Goal: Contribute content: Add original content to the website for others to see

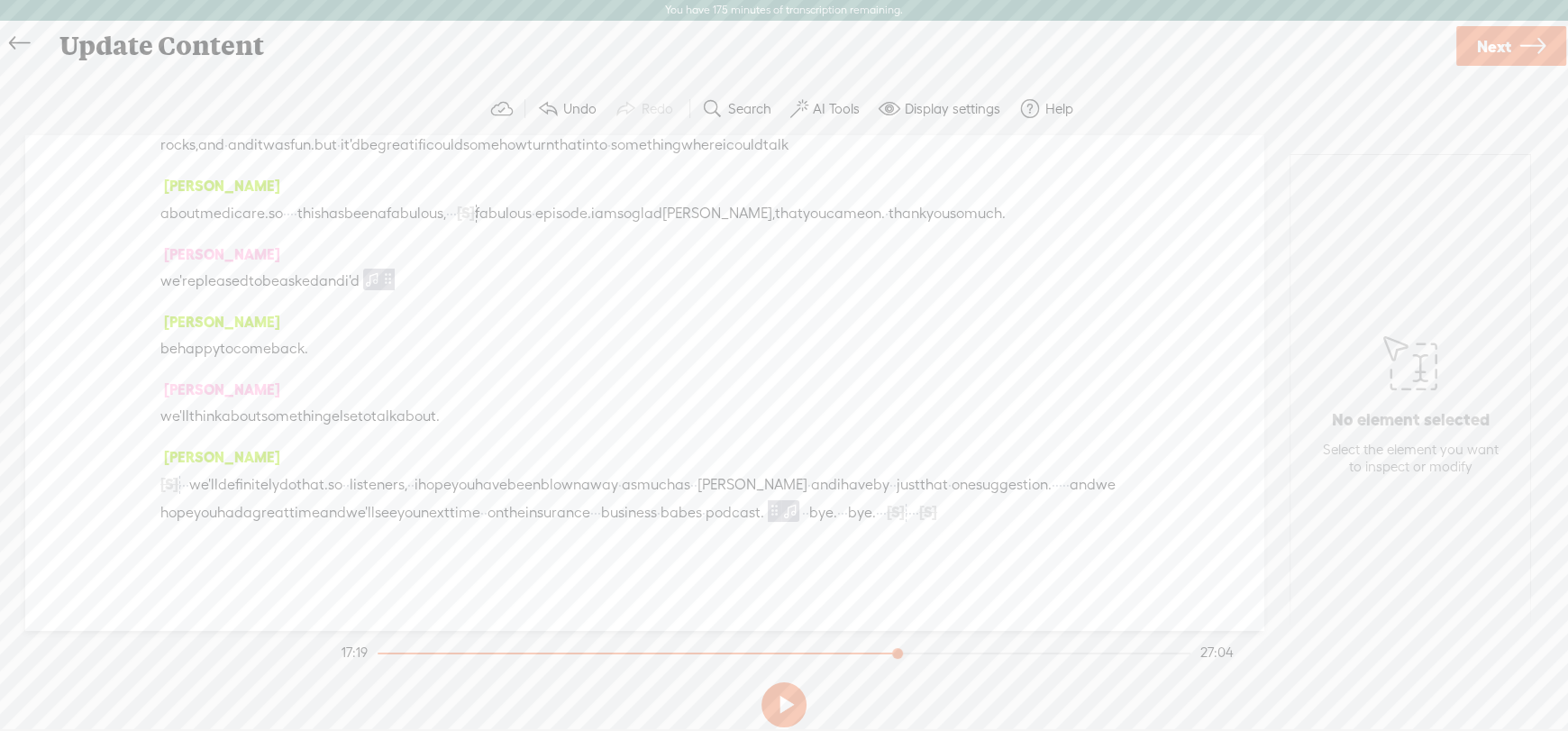
scroll to position [9283, 0]
drag, startPoint x: 165, startPoint y: 302, endPoint x: 181, endPoint y: 377, distance: 76.7
click at [181, 377] on div "[PERSON_NAME] [S] · · · · · welcome back to the insurance · · business · babes …" at bounding box center [644, 382] width 1238 height 494
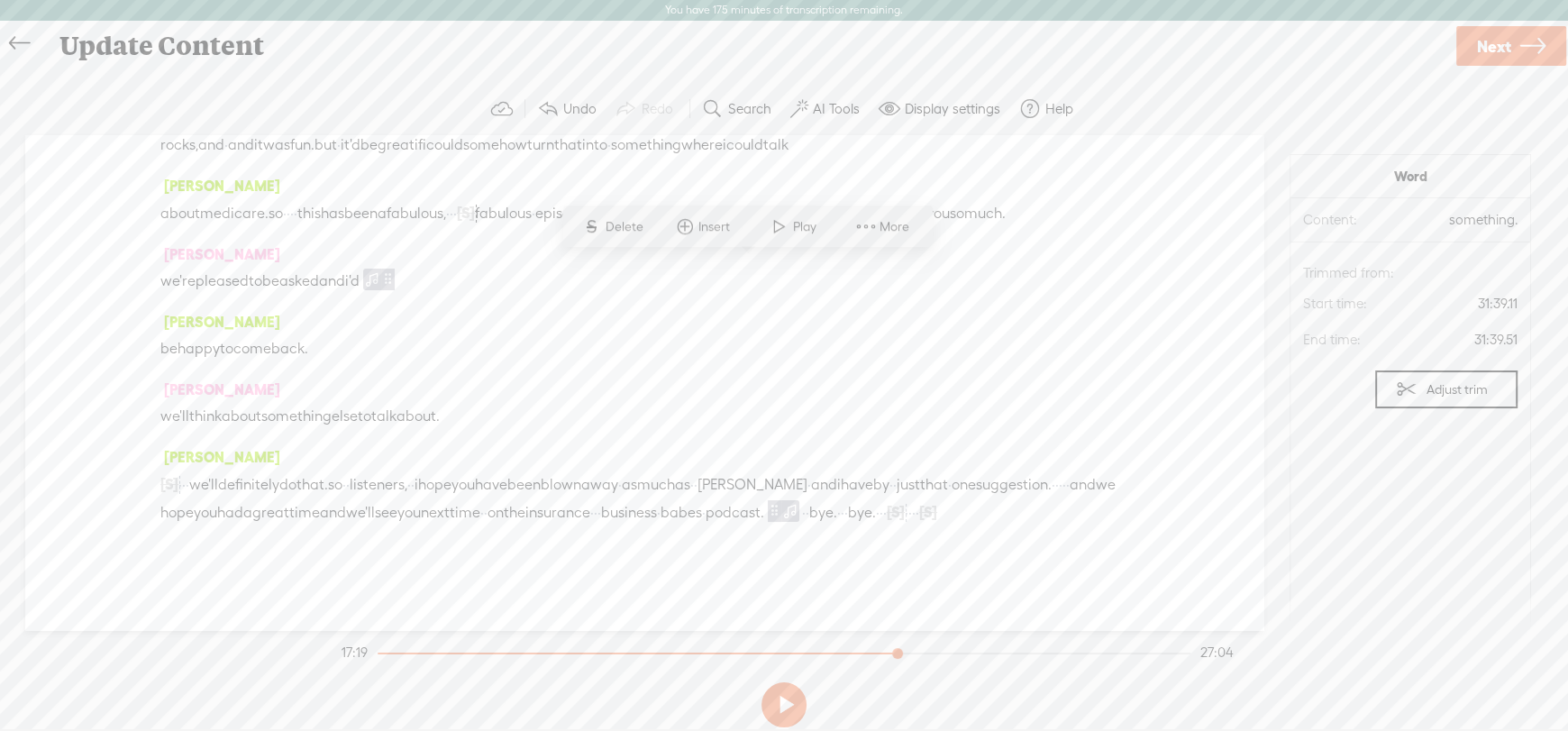
click at [1171, 225] on div "[PERSON_NAME] [S] · · · · · welcome back to the insurance · · business · babes …" at bounding box center [644, 382] width 1238 height 494
drag, startPoint x: 910, startPoint y: 240, endPoint x: 718, endPoint y: 430, distance: 270.1
click at [718, 430] on div "[PERSON_NAME] [S] · · · · · welcome back to the insurance · · business · babes …" at bounding box center [644, 382] width 1238 height 494
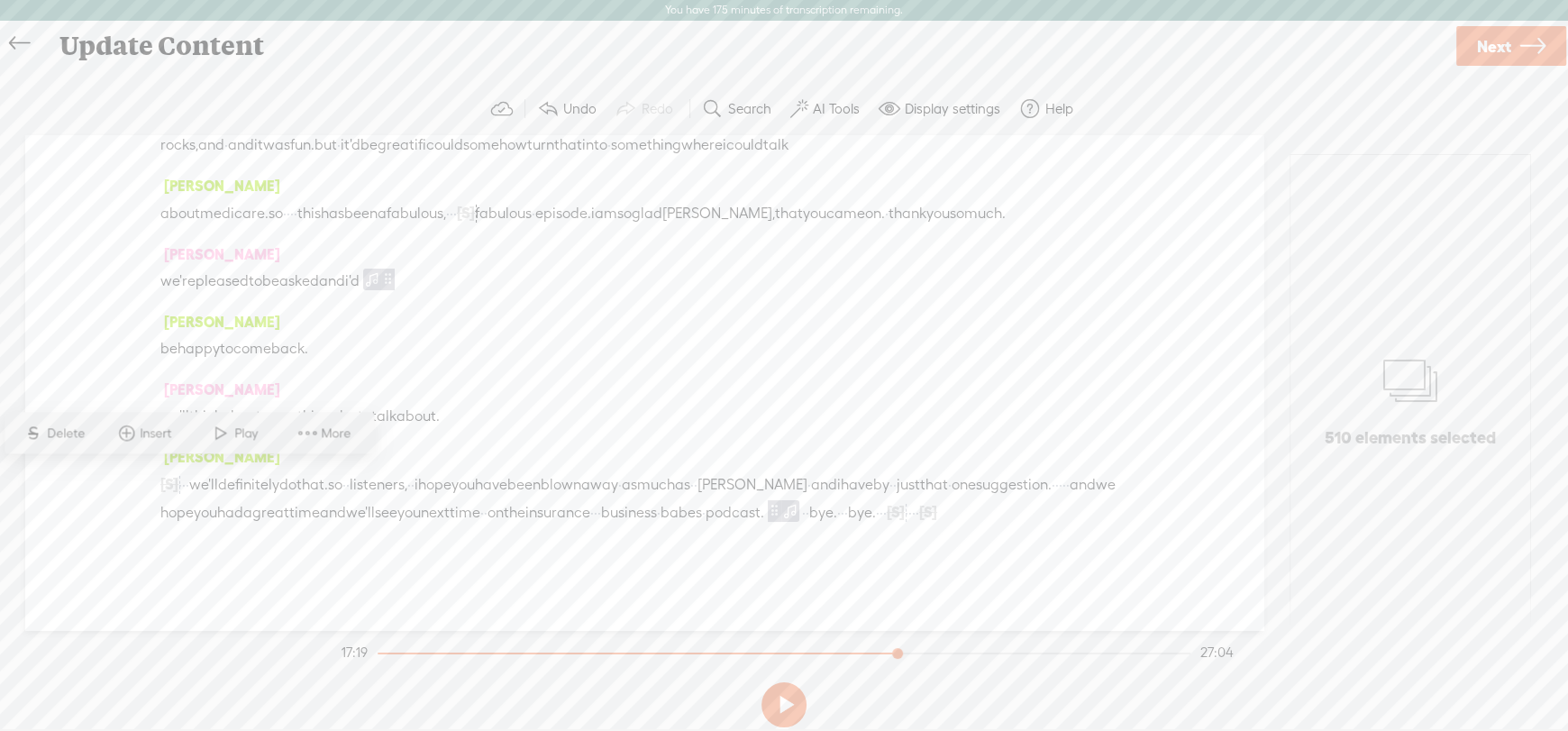
drag, startPoint x: 645, startPoint y: 408, endPoint x: 501, endPoint y: 297, distance: 181.8
click at [501, 297] on div "[PERSON_NAME] [S] · · · · · welcome back to the insurance · · business · babes …" at bounding box center [644, 382] width 1238 height 494
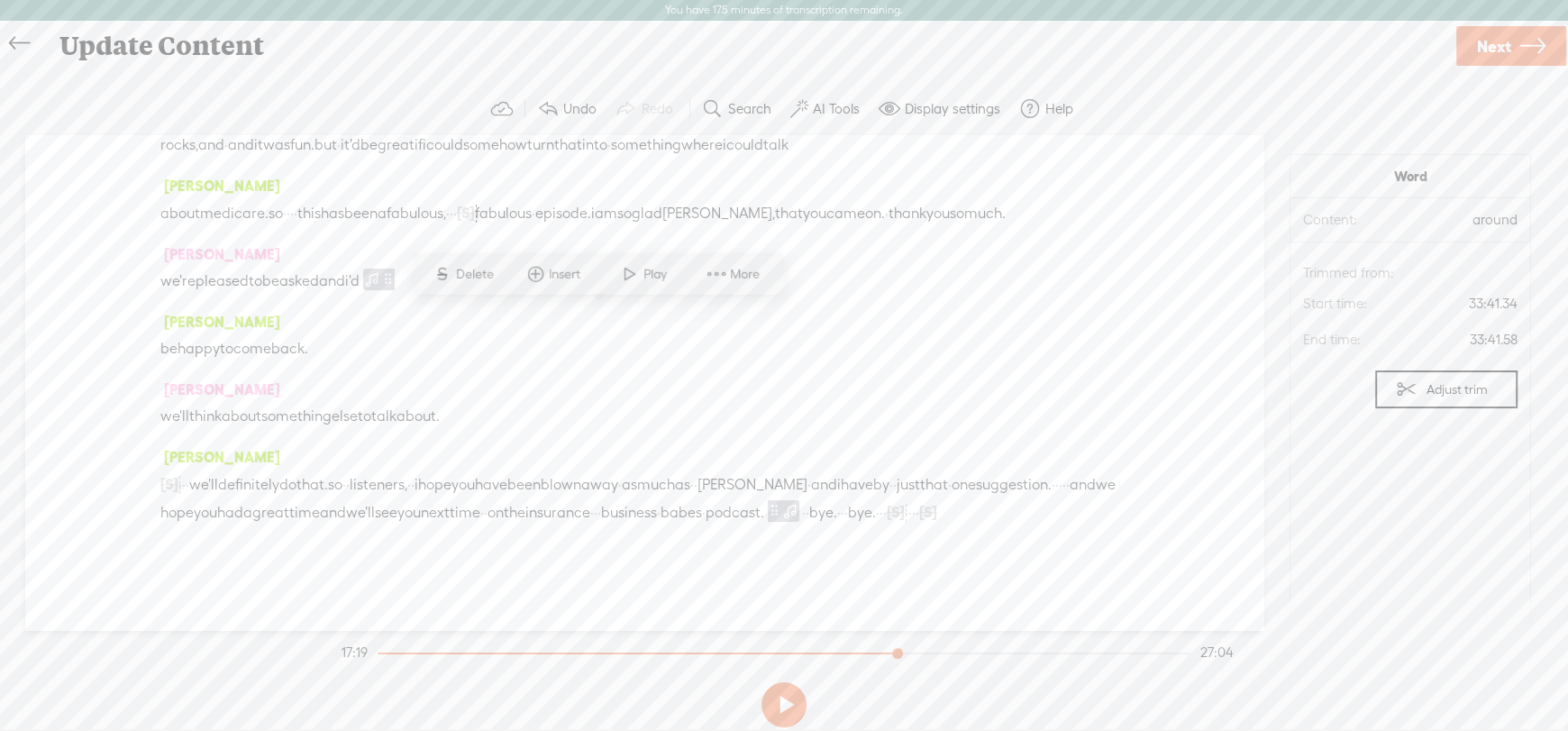
scroll to position [10004, 0]
drag, startPoint x: 911, startPoint y: 245, endPoint x: 822, endPoint y: 331, distance: 123.8
click at [822, 331] on div "[PERSON_NAME] [S] · · · · · welcome back to the insurance · · business · babes …" at bounding box center [644, 382] width 1238 height 494
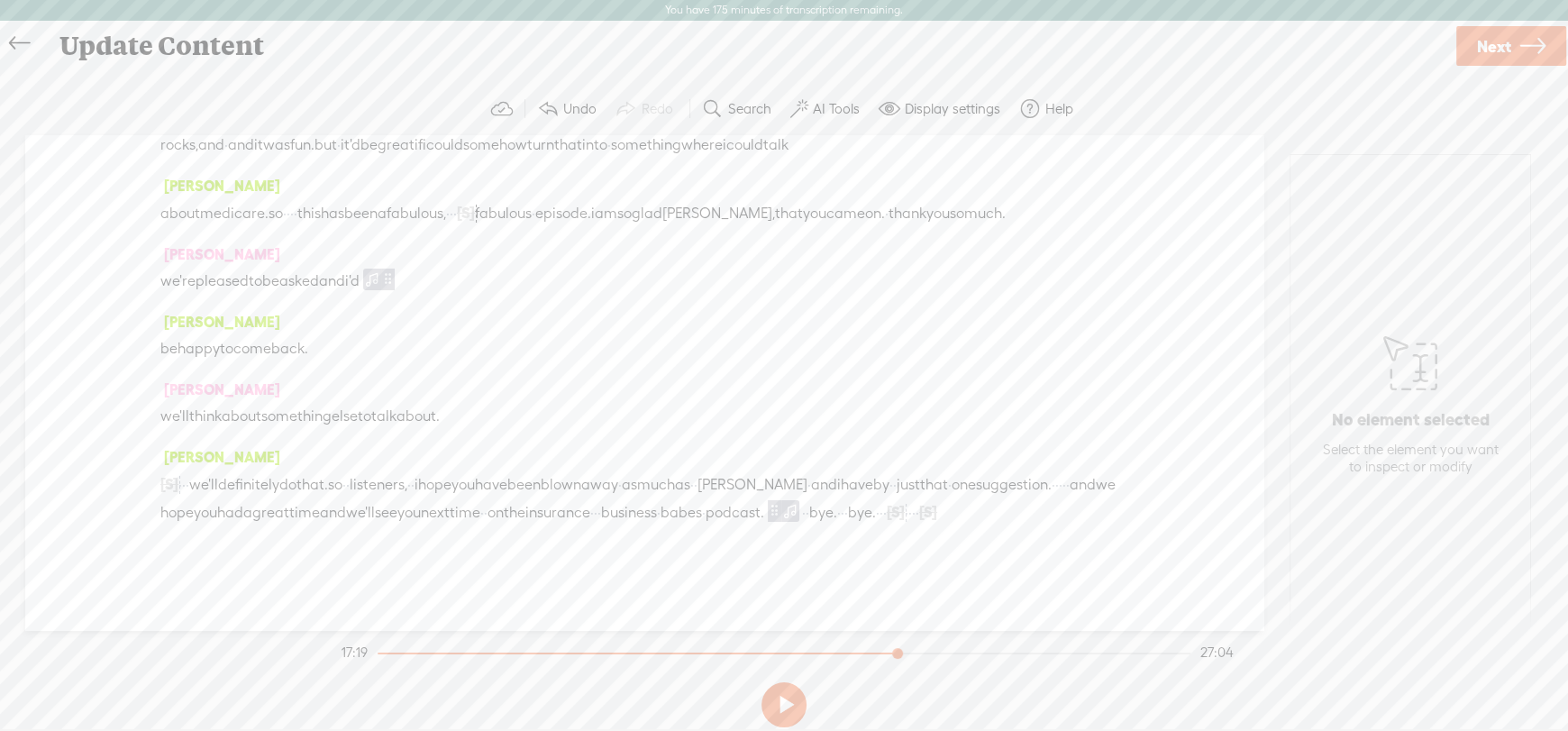
drag, startPoint x: 230, startPoint y: 399, endPoint x: 192, endPoint y: 403, distance: 38.2
drag, startPoint x: 238, startPoint y: 134, endPoint x: 238, endPoint y: 145, distance: 11.0
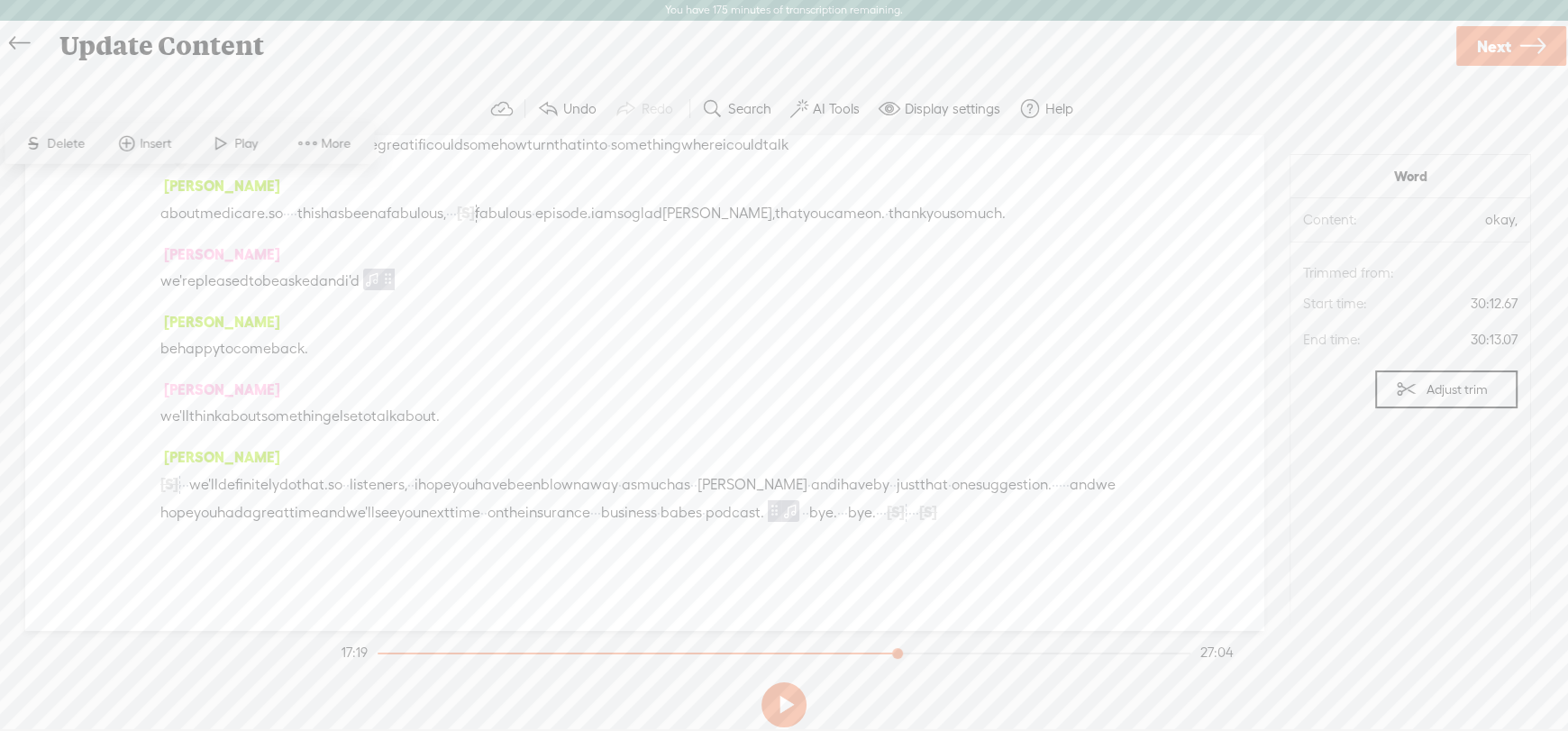
click at [238, 133] on span "Play" at bounding box center [235, 143] width 90 height 32
click at [744, 708] on section at bounding box center [784, 704] width 892 height 60
click at [786, 709] on button at bounding box center [784, 704] width 45 height 45
drag, startPoint x: 1033, startPoint y: 186, endPoint x: 390, endPoint y: 212, distance: 643.5
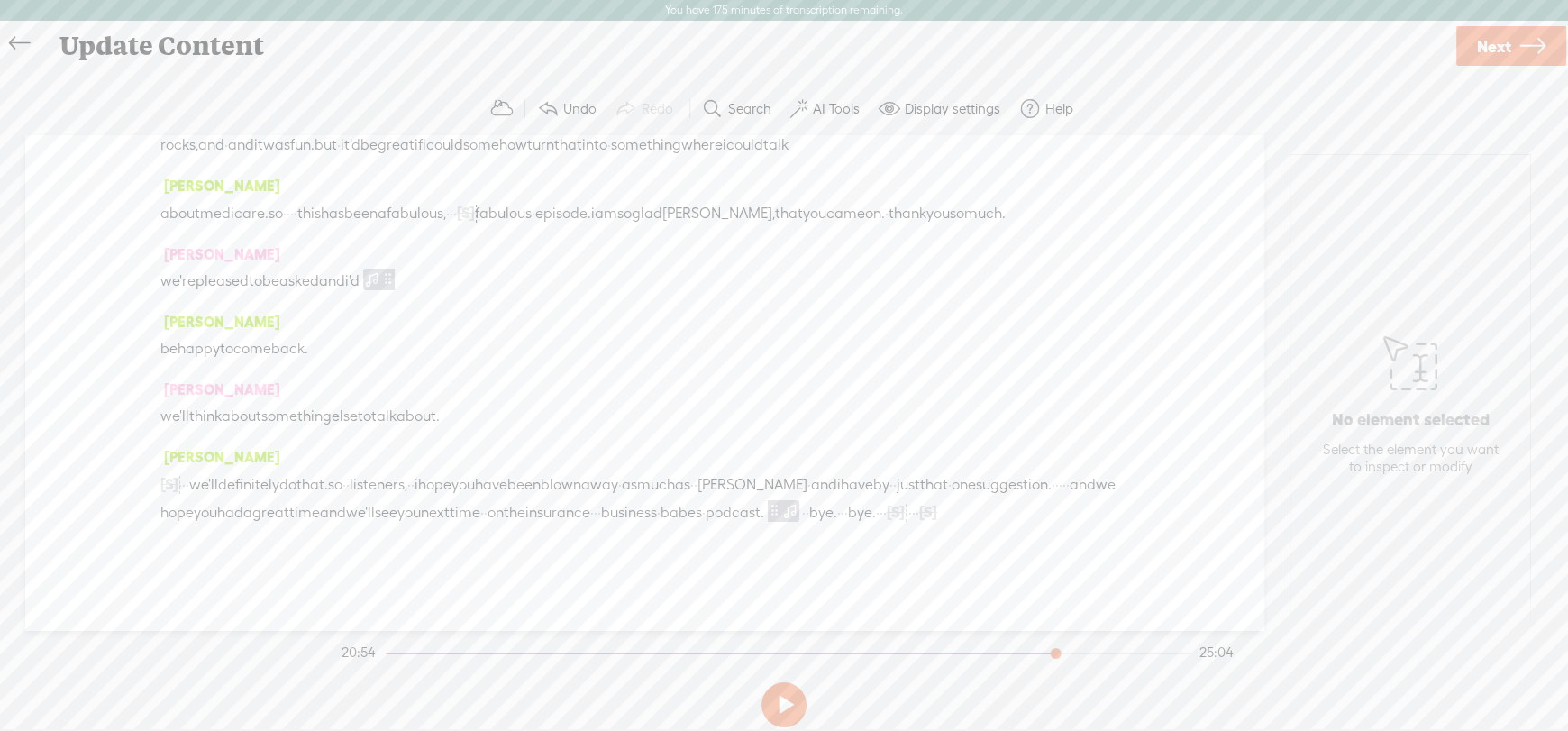
click at [357, 141] on span "Play" at bounding box center [368, 144] width 28 height 18
click at [791, 710] on button at bounding box center [784, 704] width 45 height 45
click at [1500, 55] on span "Next" at bounding box center [1494, 46] width 34 height 46
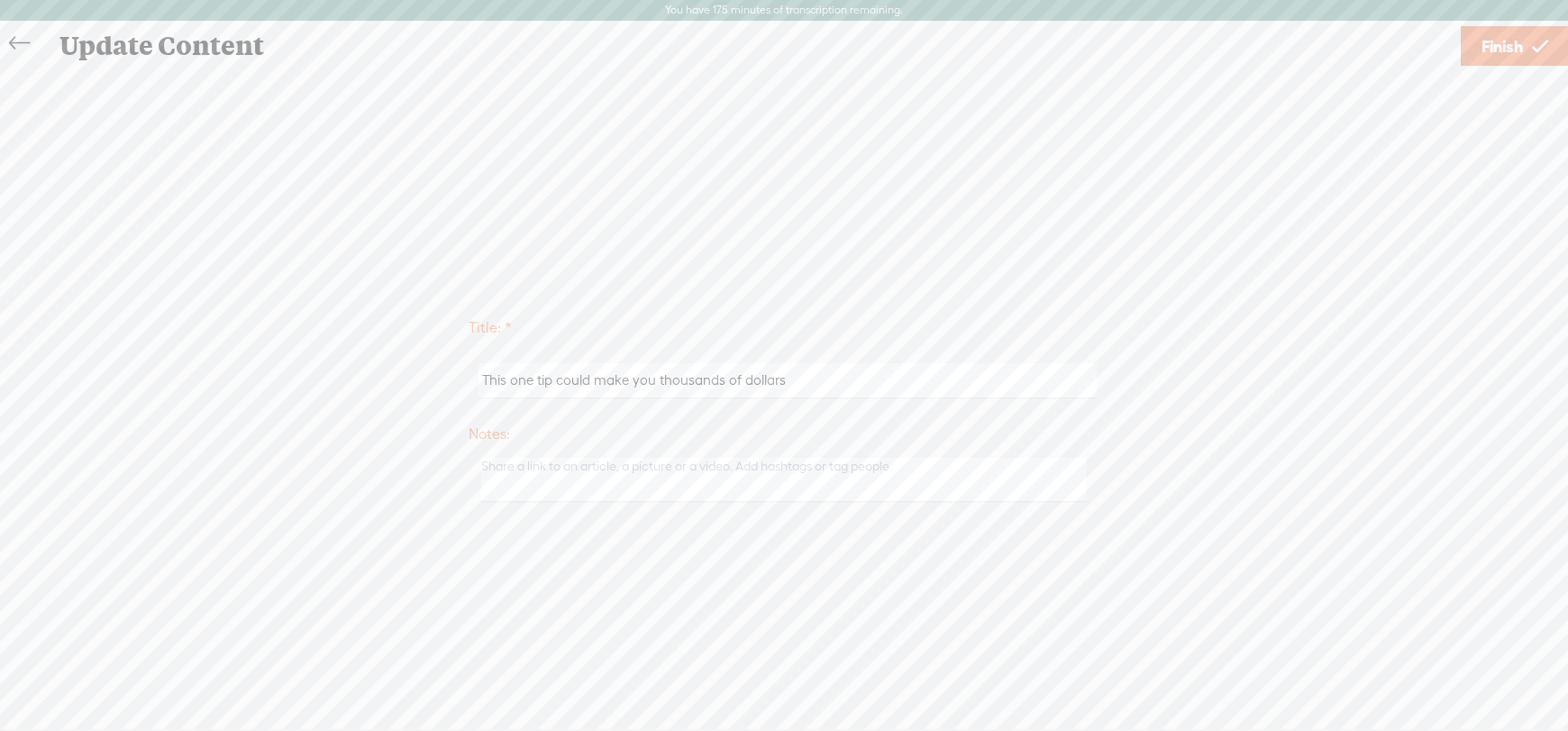
scroll to position [10193, 0]
drag, startPoint x: 794, startPoint y: 378, endPoint x: 141, endPoint y: 386, distance: 653.0
click at [141, 386] on div "Title: * This one tip could make you thousands of dollars Notes: Save as a draf…" at bounding box center [784, 408] width 1532 height 204
paste input "[PERSON_NAME]"
type input "Rewind: OEP with [PERSON_NAME]"
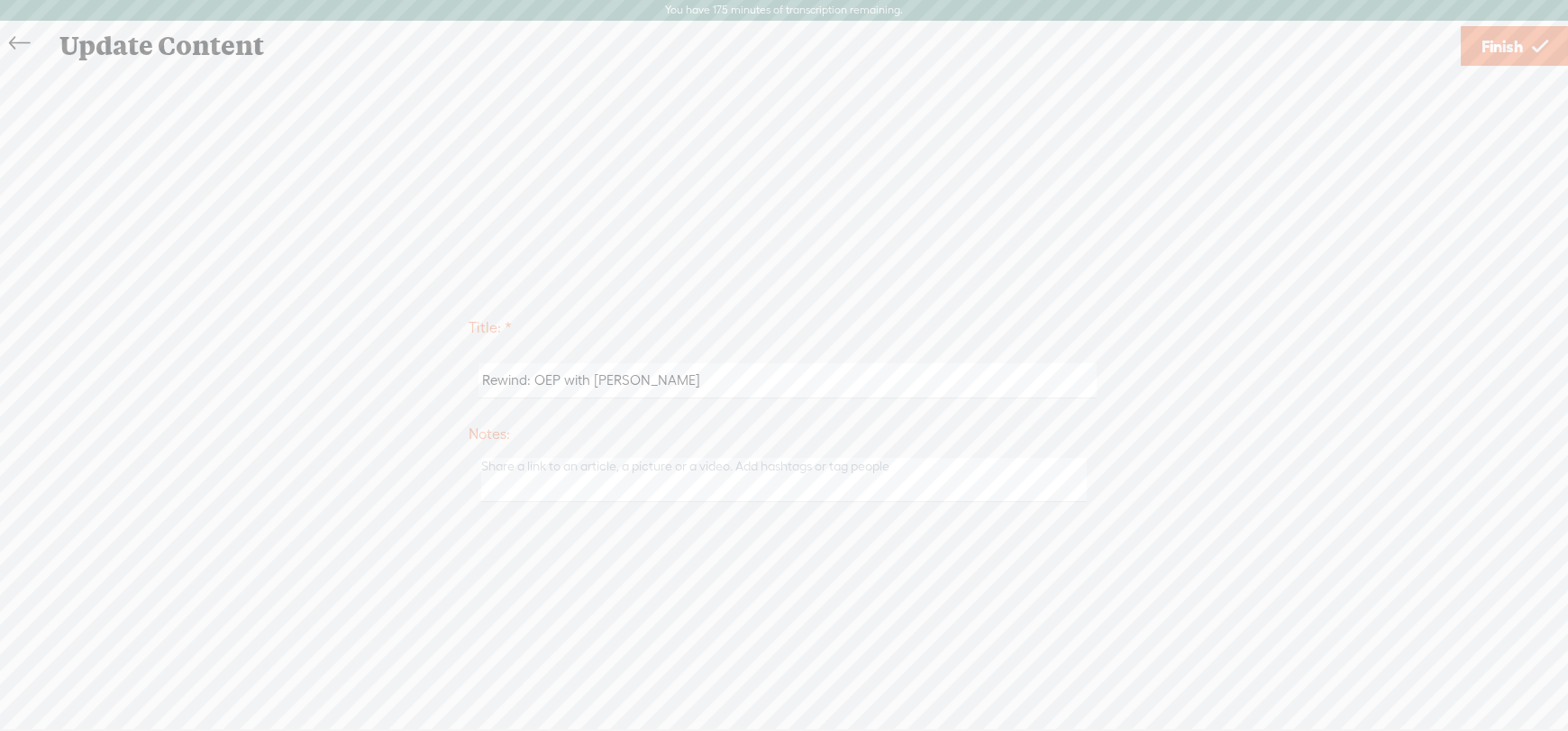
click at [1506, 44] on span "Finish" at bounding box center [1502, 46] width 41 height 46
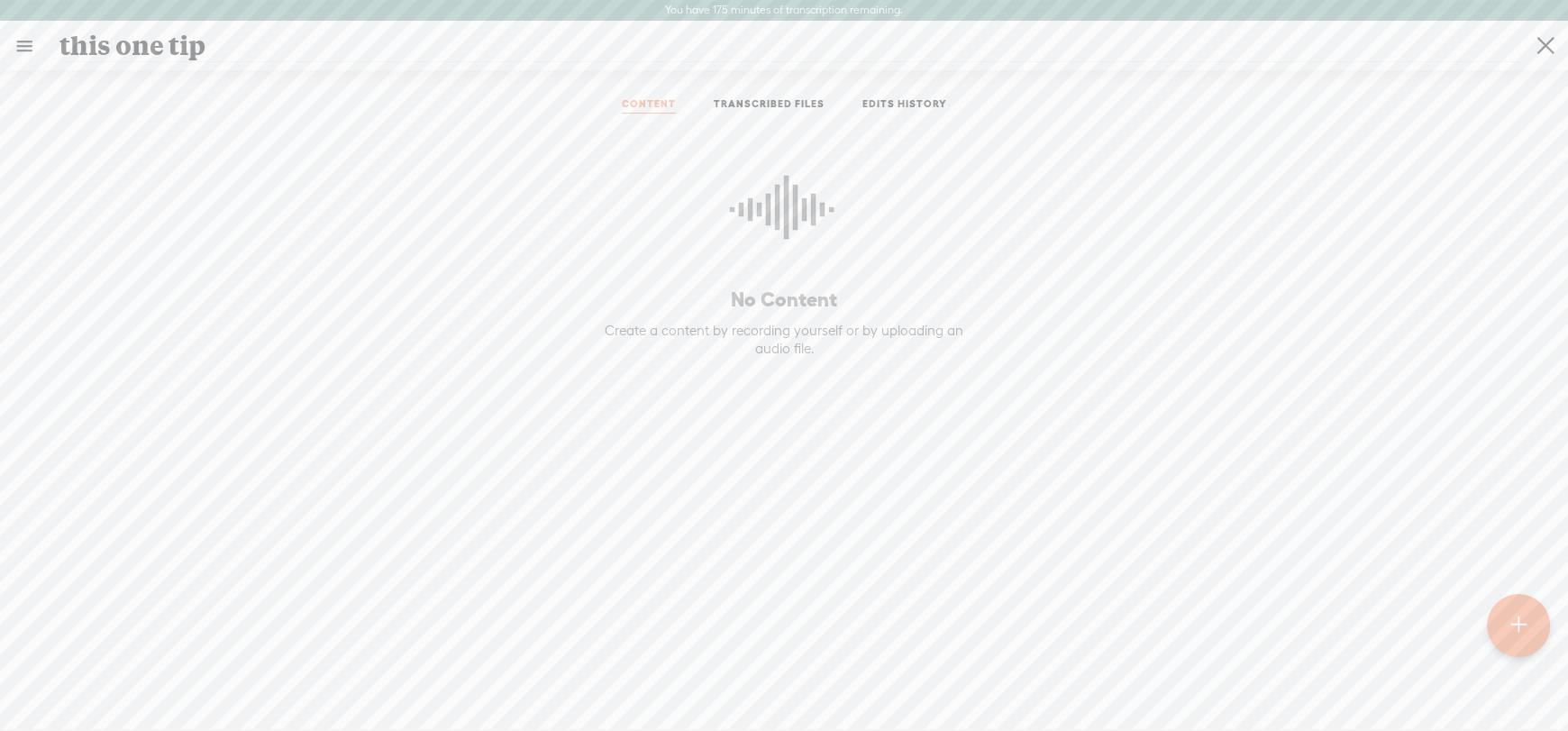
click at [18, 43] on link at bounding box center [24, 45] width 47 height 47
click at [101, 364] on div "MY LIBRARY" at bounding box center [115, 383] width 203 height 41
click at [93, 375] on div "MY LIBRARY" at bounding box center [105, 382] width 83 height 16
click at [772, 101] on body "You have 175 minutes of transcription remaining. Upgrade to increase your limit…" at bounding box center [784, 365] width 1568 height 729
click at [772, 101] on link "TRANSCRIBED FILES" at bounding box center [769, 106] width 110 height 17
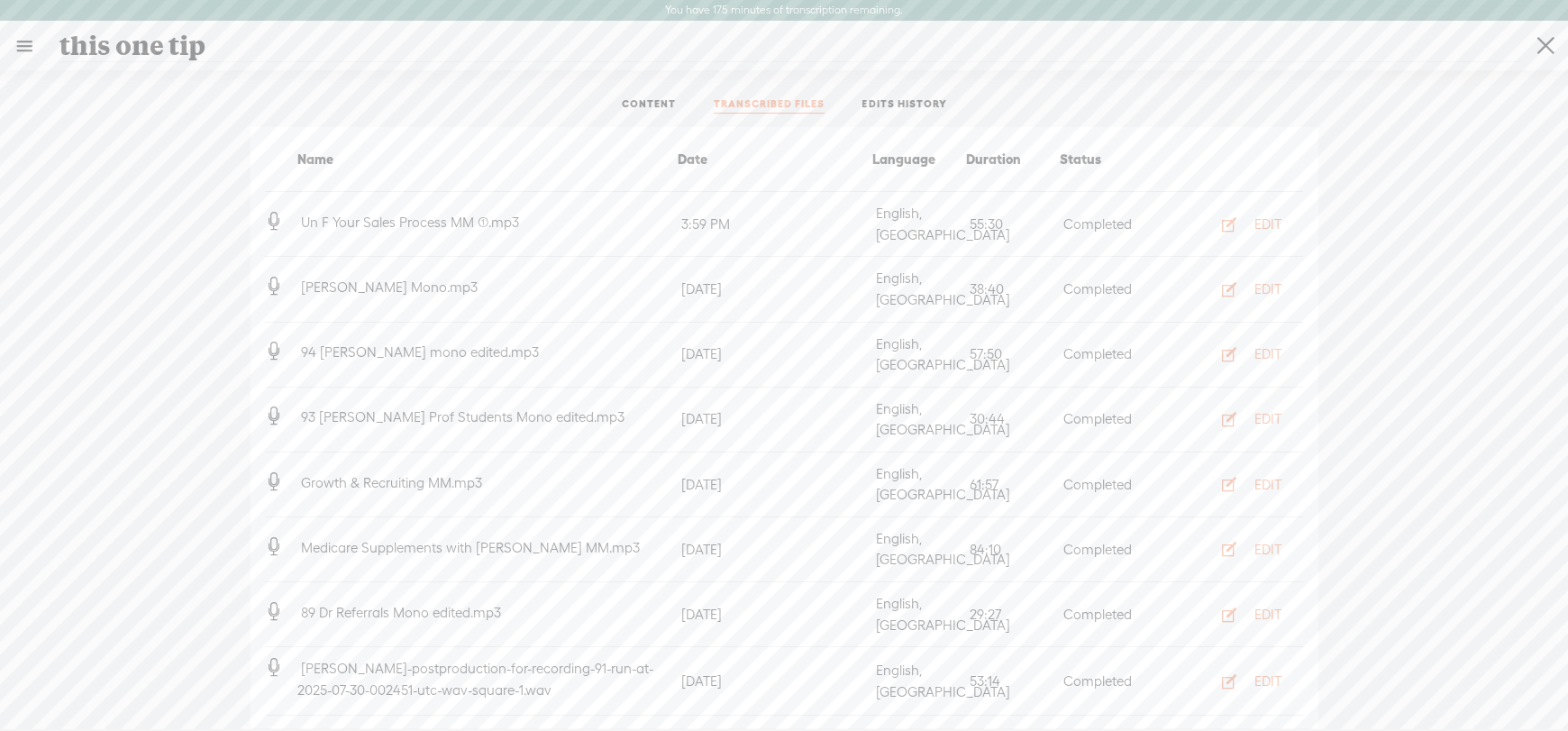
click at [917, 101] on link "EDITS HISTORY" at bounding box center [905, 106] width 85 height 17
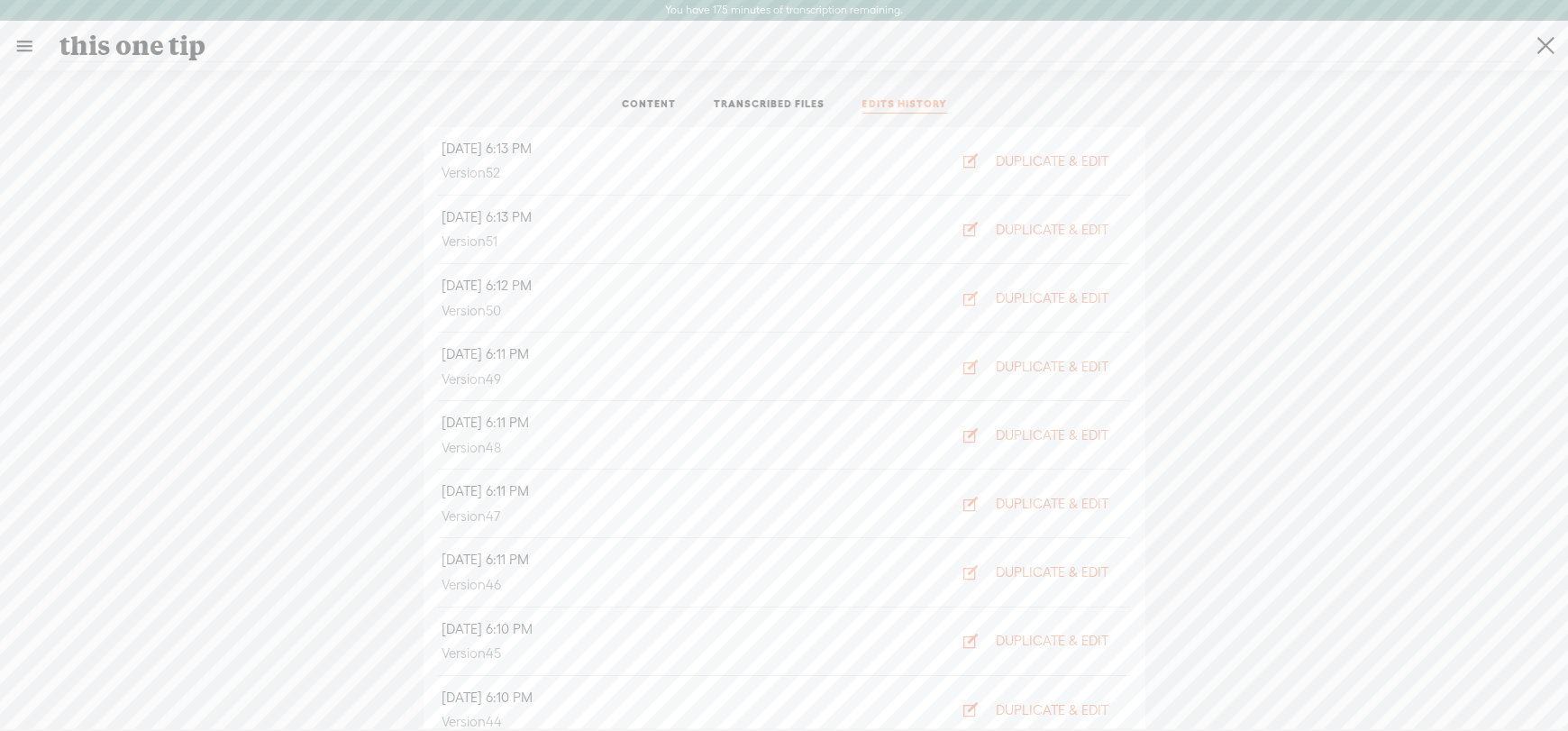
click at [645, 102] on link "CONTENT" at bounding box center [649, 106] width 54 height 17
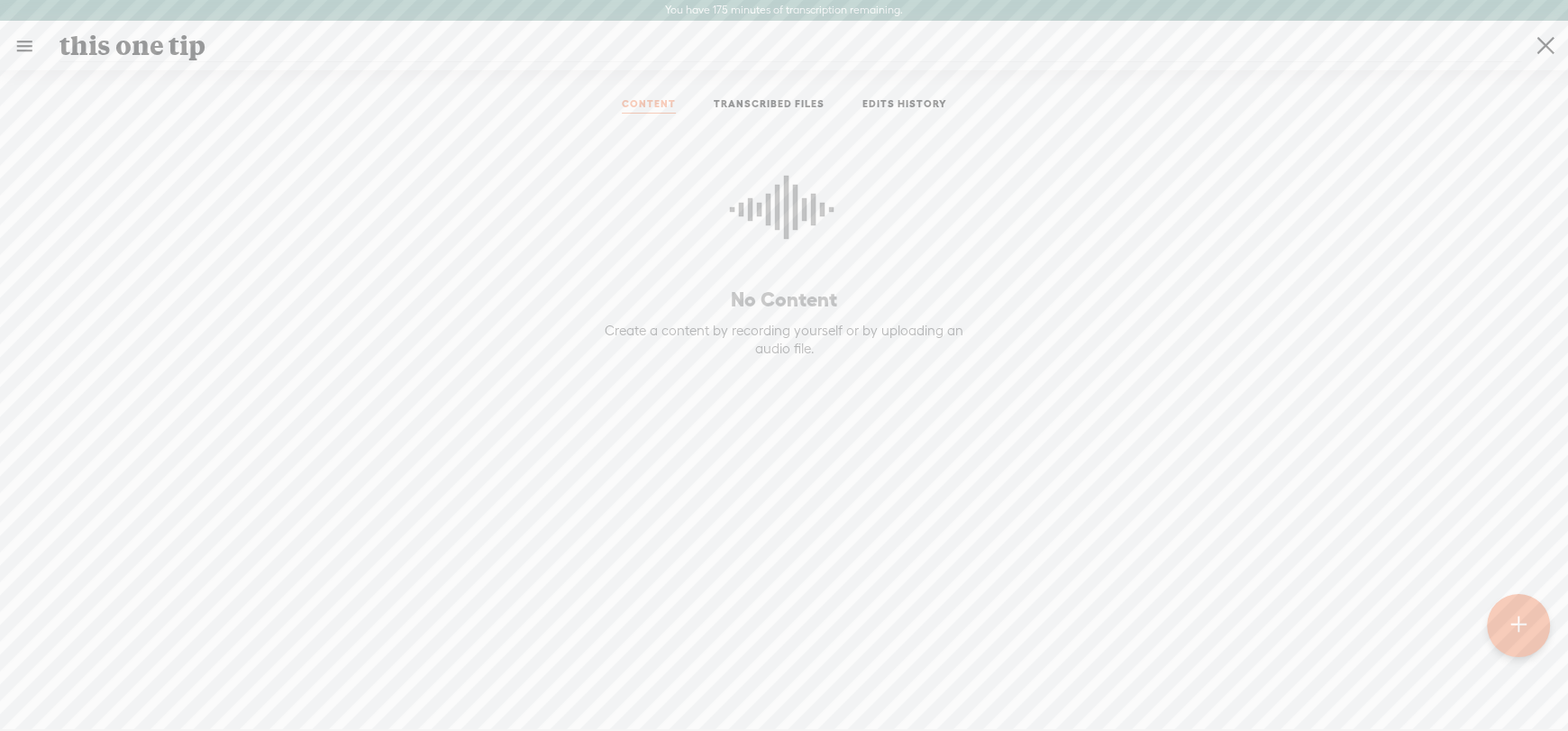
click at [13, 46] on link at bounding box center [24, 45] width 47 height 47
click at [474, 215] on body "You have 175 minutes of transcription remaining. Upgrade to increase your limit…" at bounding box center [784, 365] width 1568 height 729
click at [23, 47] on link at bounding box center [24, 45] width 47 height 47
click at [413, 164] on body "You have 175 minutes of transcription remaining. Upgrade to increase your limit…" at bounding box center [784, 365] width 1568 height 729
click at [1547, 46] on t at bounding box center [1546, 46] width 17 height 46
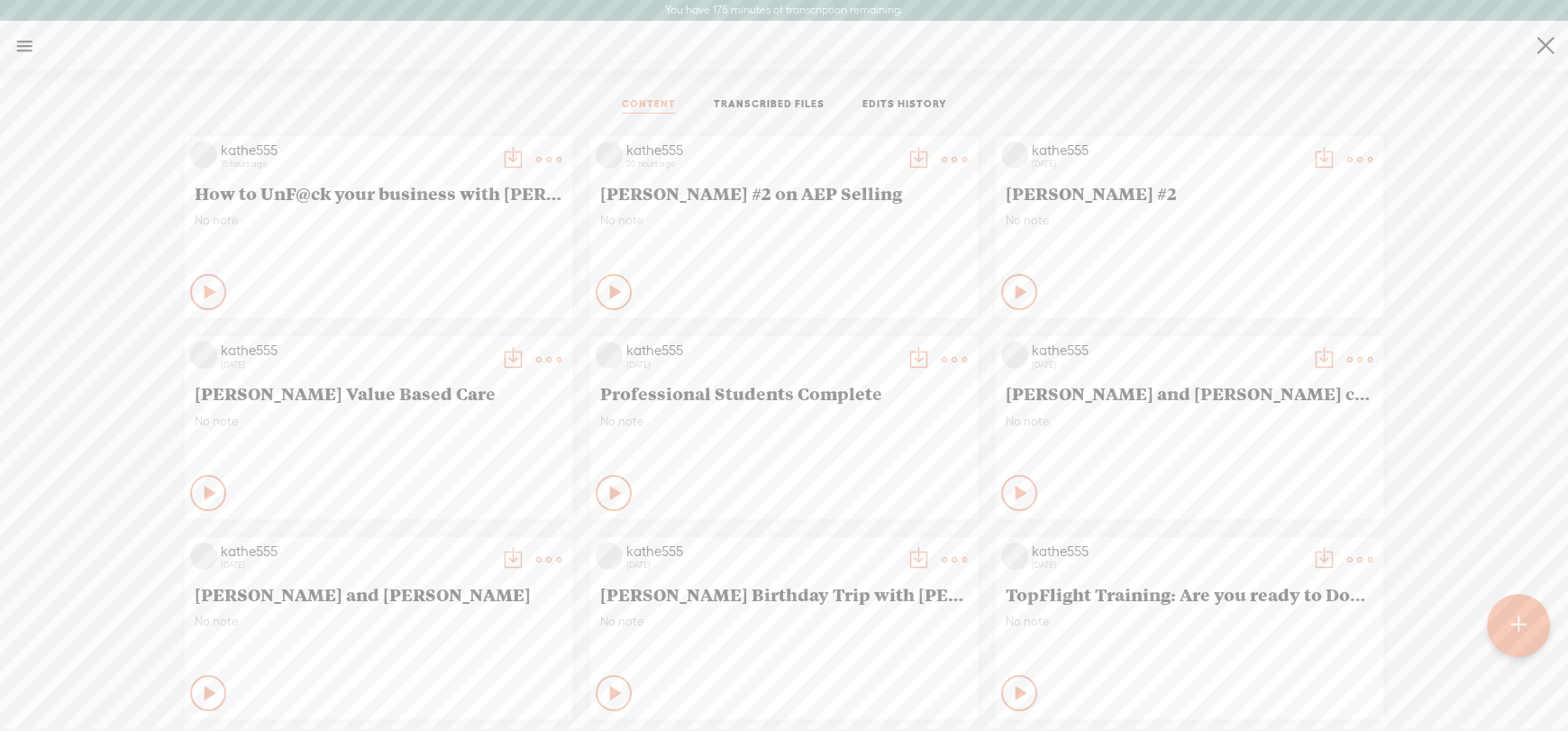
click at [893, 103] on link "EDITS HISTORY" at bounding box center [905, 106] width 85 height 17
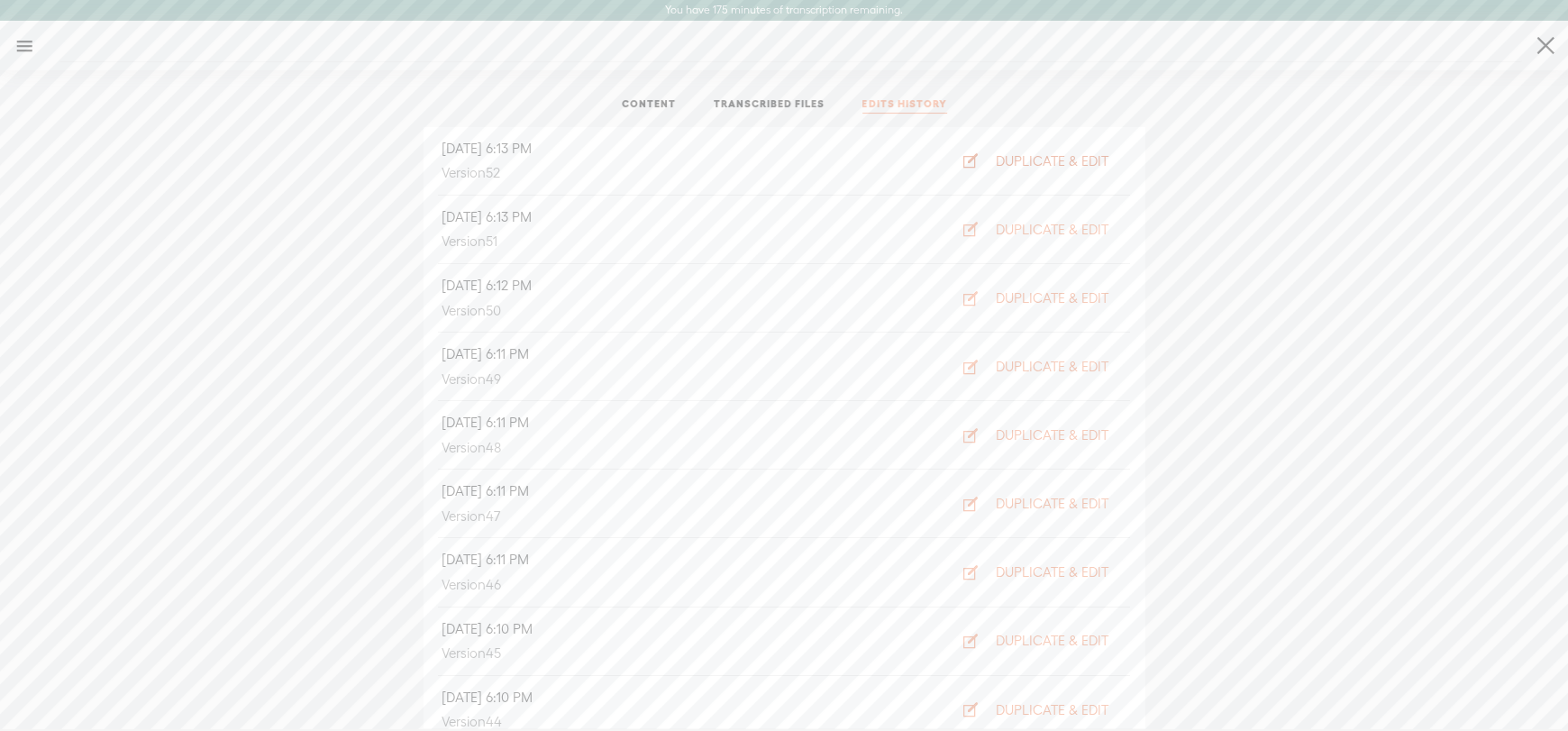
click at [1010, 157] on div "DUPLICATE & EDIT" at bounding box center [1052, 161] width 112 height 18
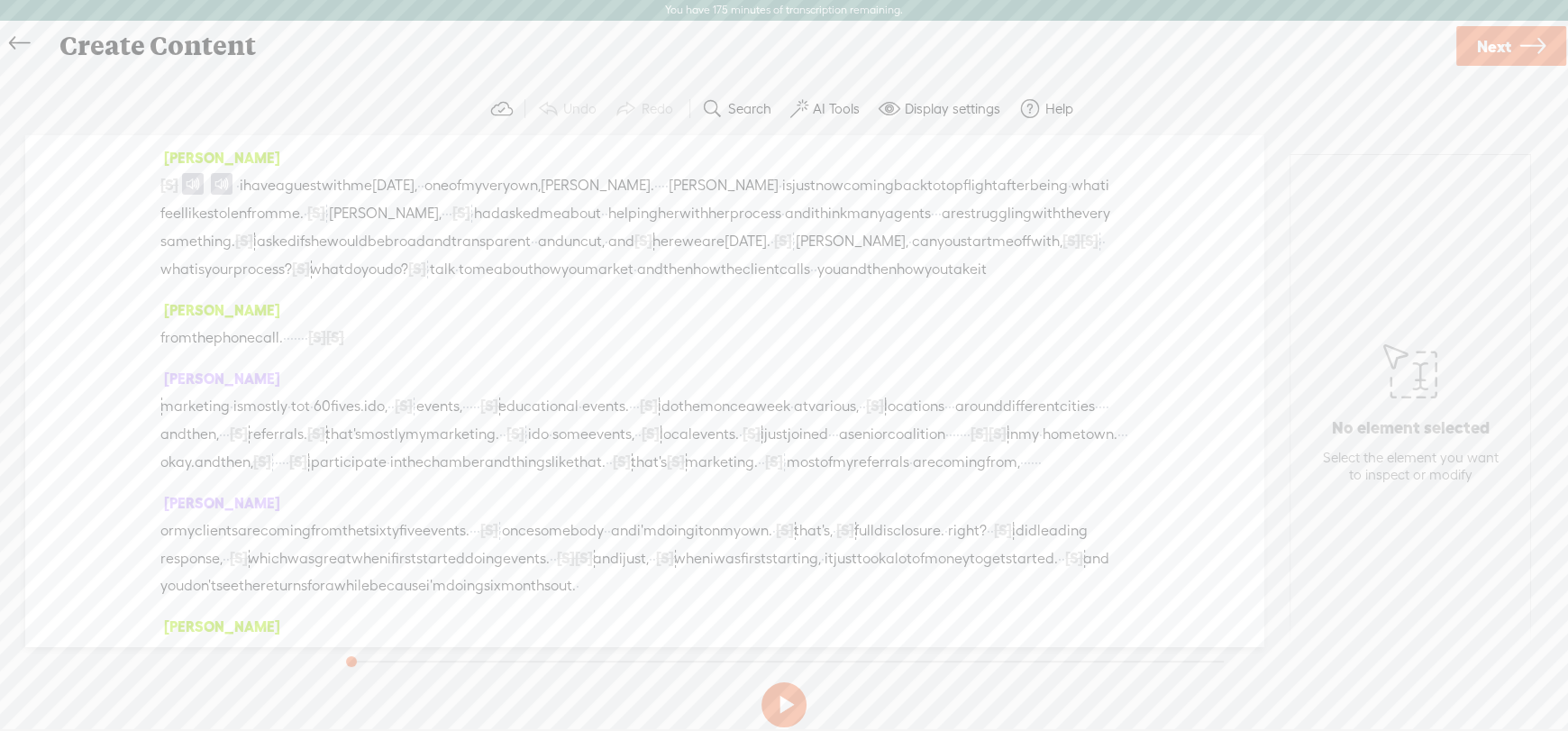
click at [17, 37] on icon at bounding box center [19, 43] width 21 height 41
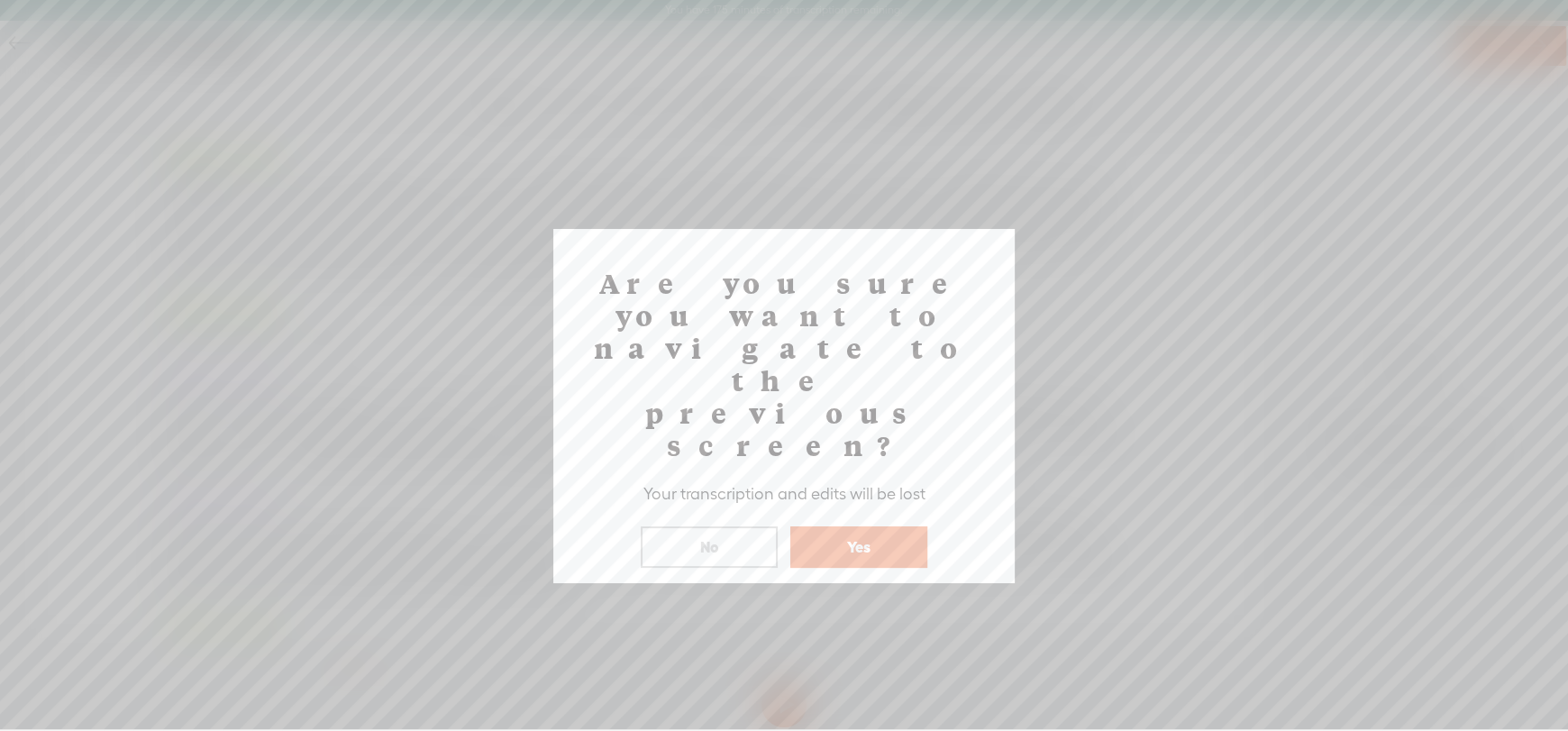
click at [853, 527] on button "Yes" at bounding box center [859, 547] width 137 height 41
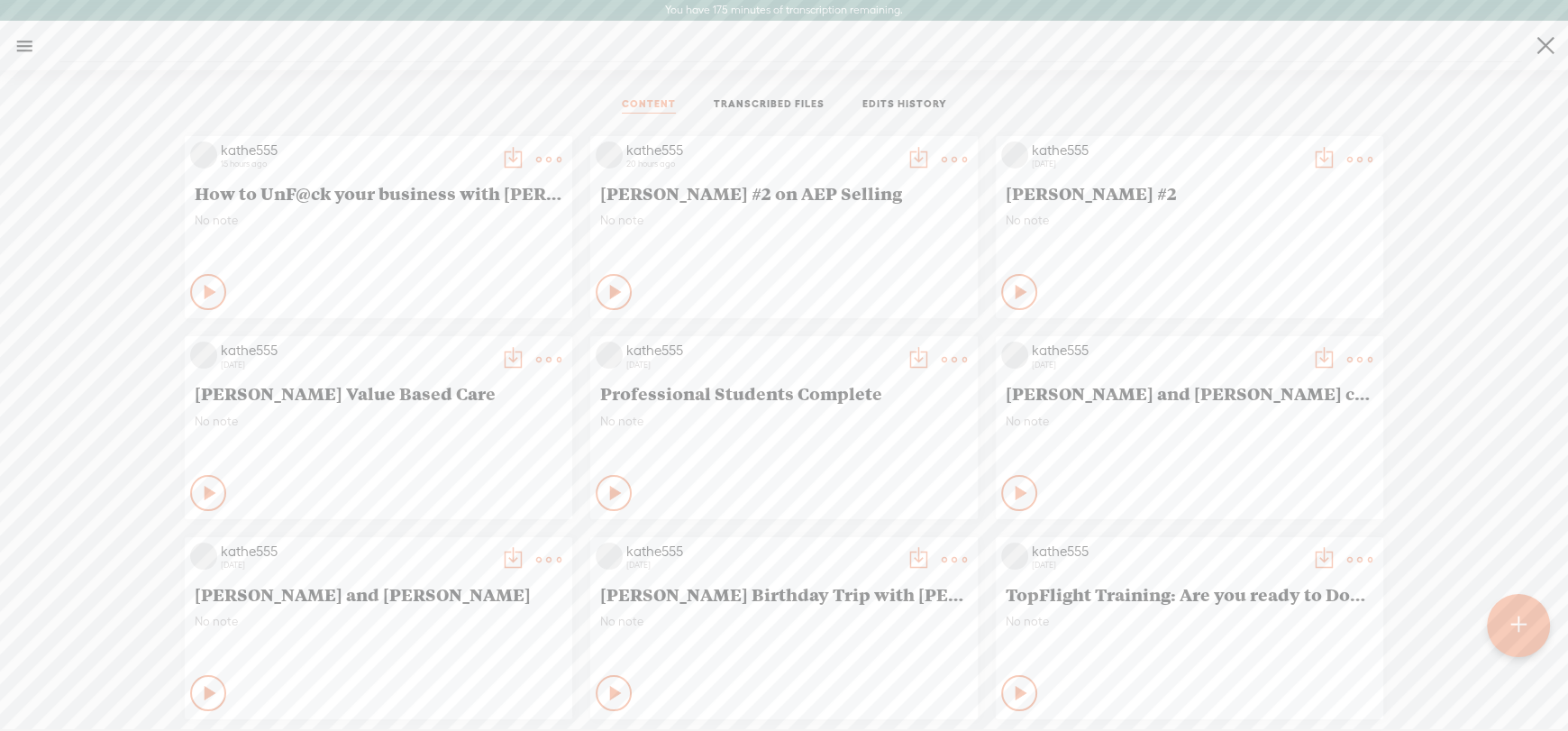
scroll to position [89, 0]
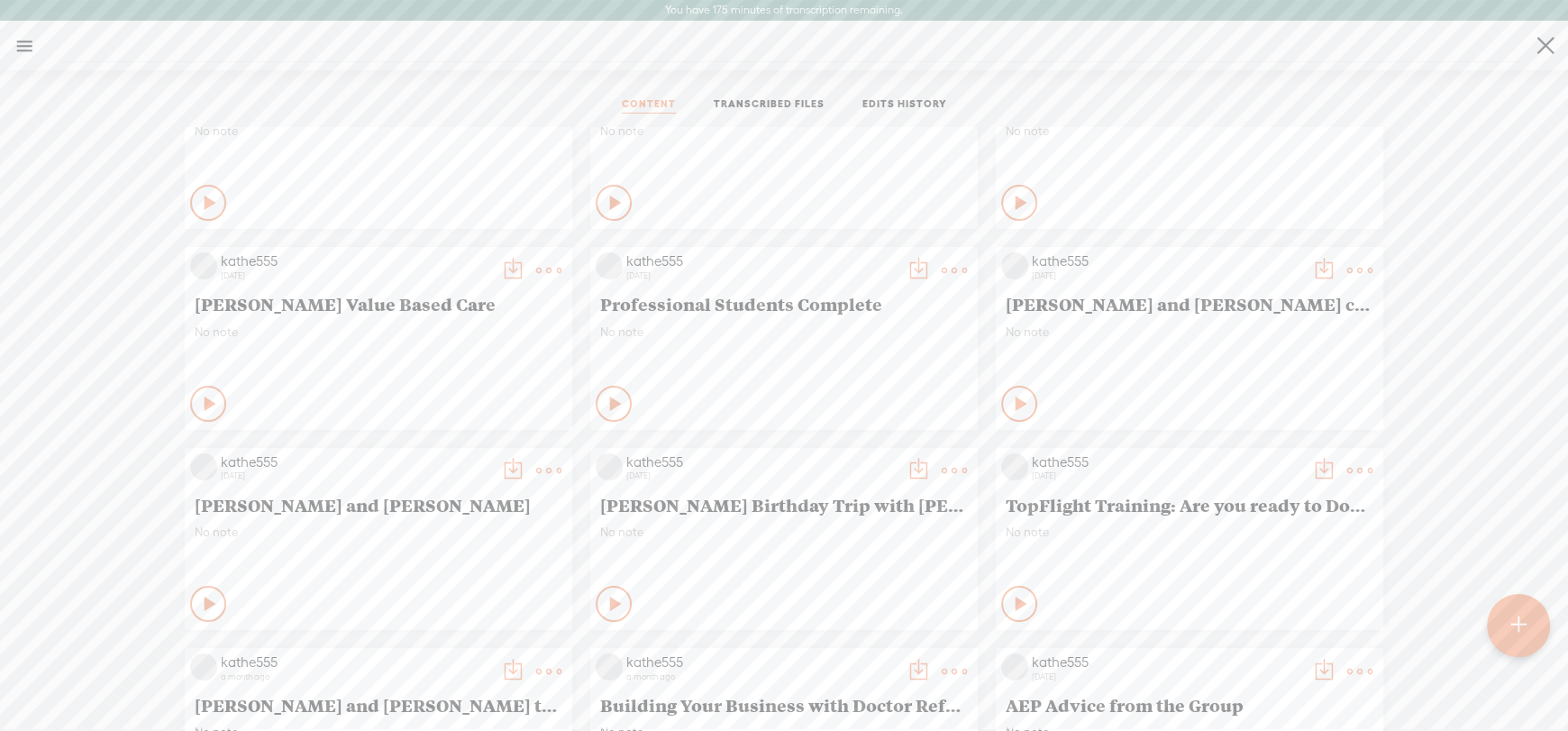
click at [17, 49] on link at bounding box center [24, 45] width 47 height 47
click at [754, 101] on body "You have 175 minutes of transcription remaining. Upgrade to increase your limit…" at bounding box center [784, 365] width 1568 height 729
click at [900, 104] on link "EDITS HISTORY" at bounding box center [905, 106] width 85 height 17
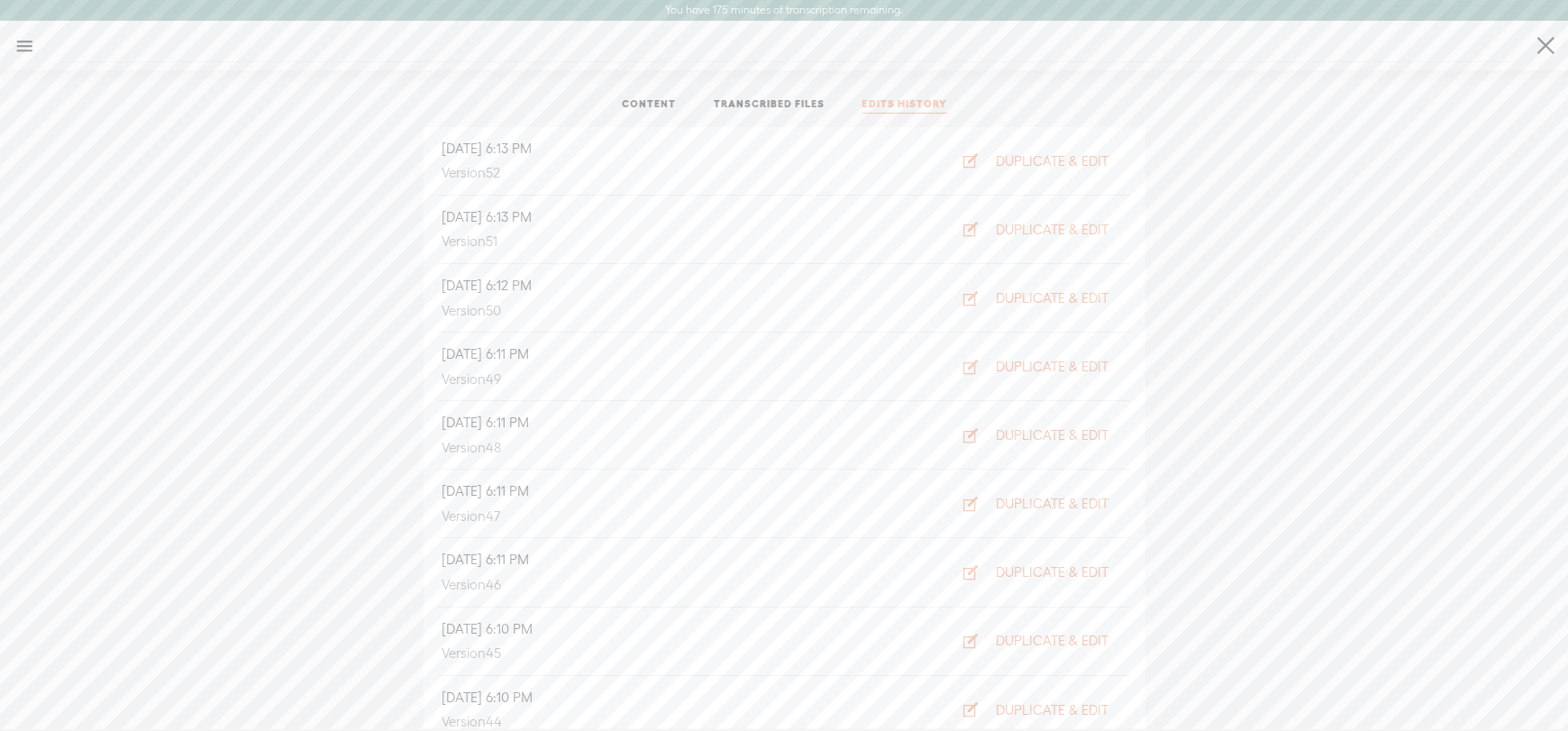
click at [25, 41] on link at bounding box center [24, 45] width 47 height 47
click at [85, 681] on div "SETTINGS" at bounding box center [95, 689] width 65 height 16
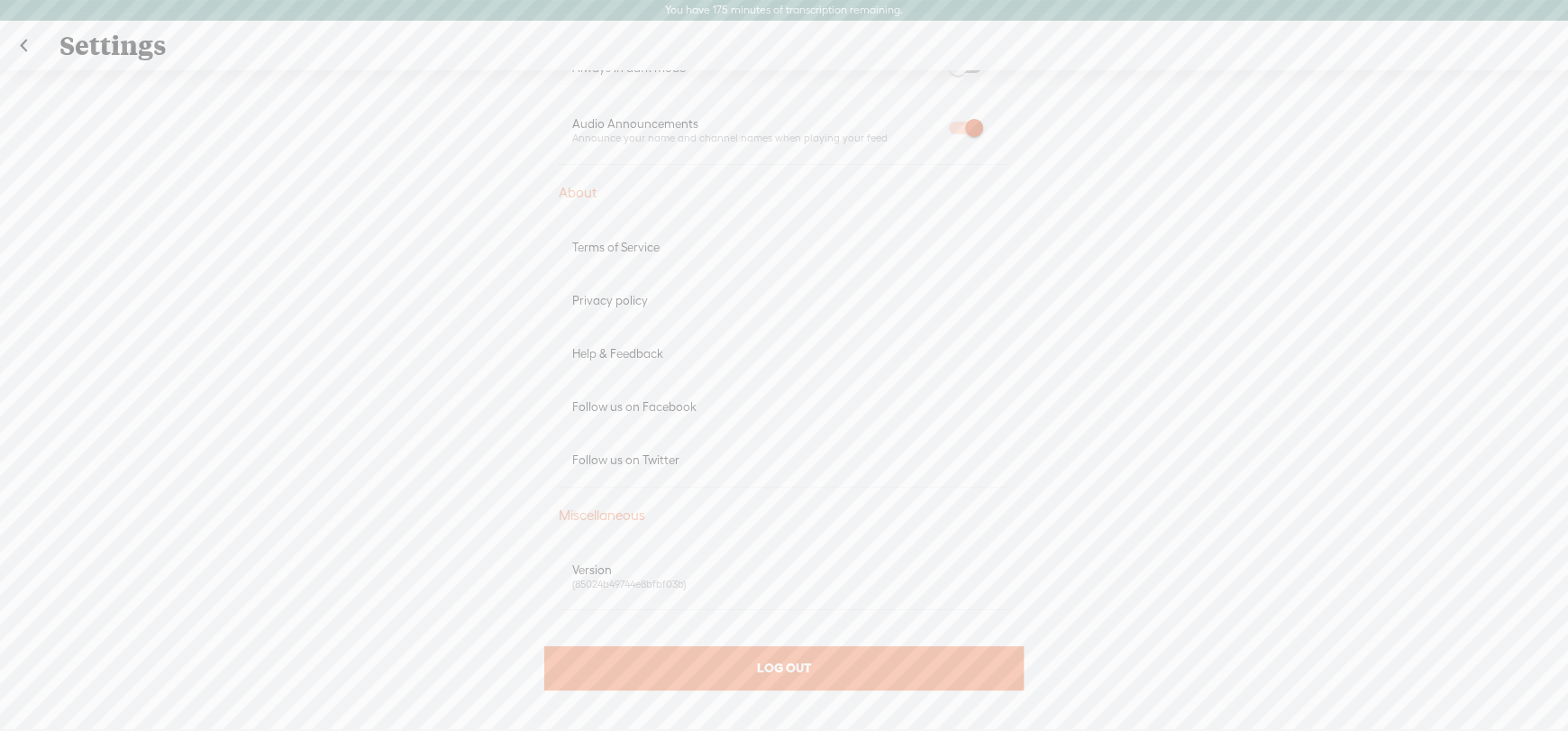
scroll to position [931, 0]
click at [624, 351] on div "Help & Feedback" at bounding box center [784, 353] width 424 height 16
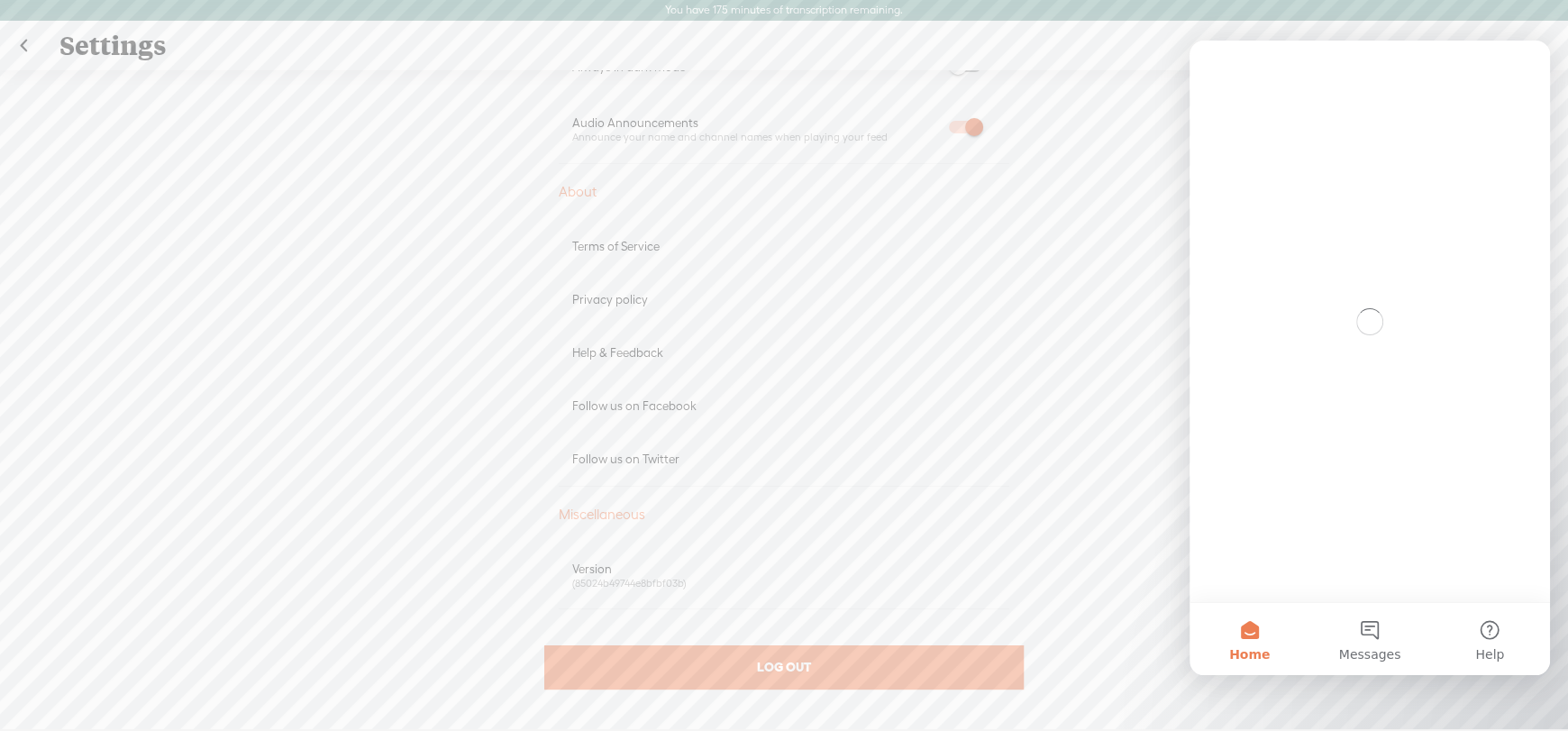
scroll to position [0, 0]
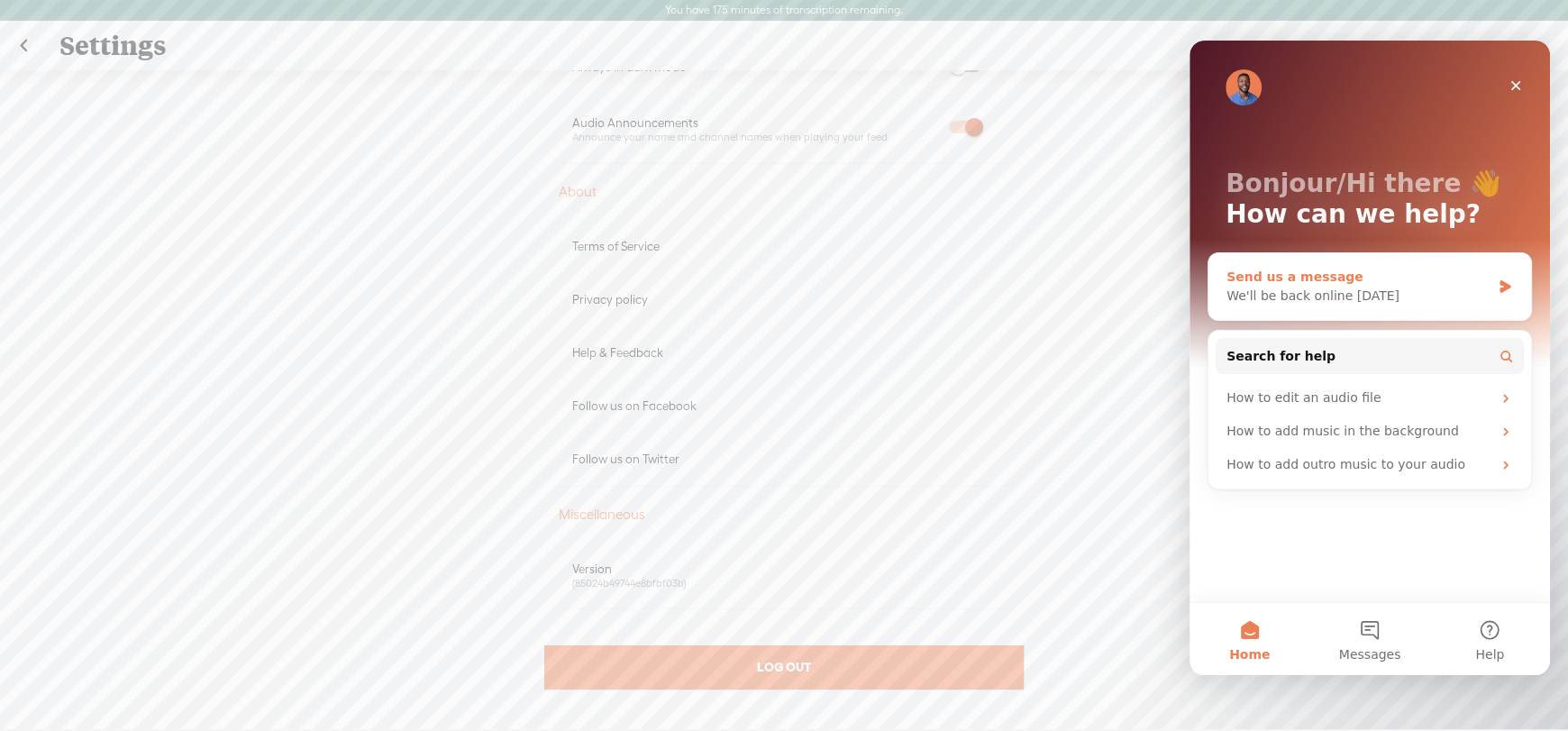
click at [1282, 286] on div "We'll be back online [DATE]" at bounding box center [1358, 296] width 264 height 19
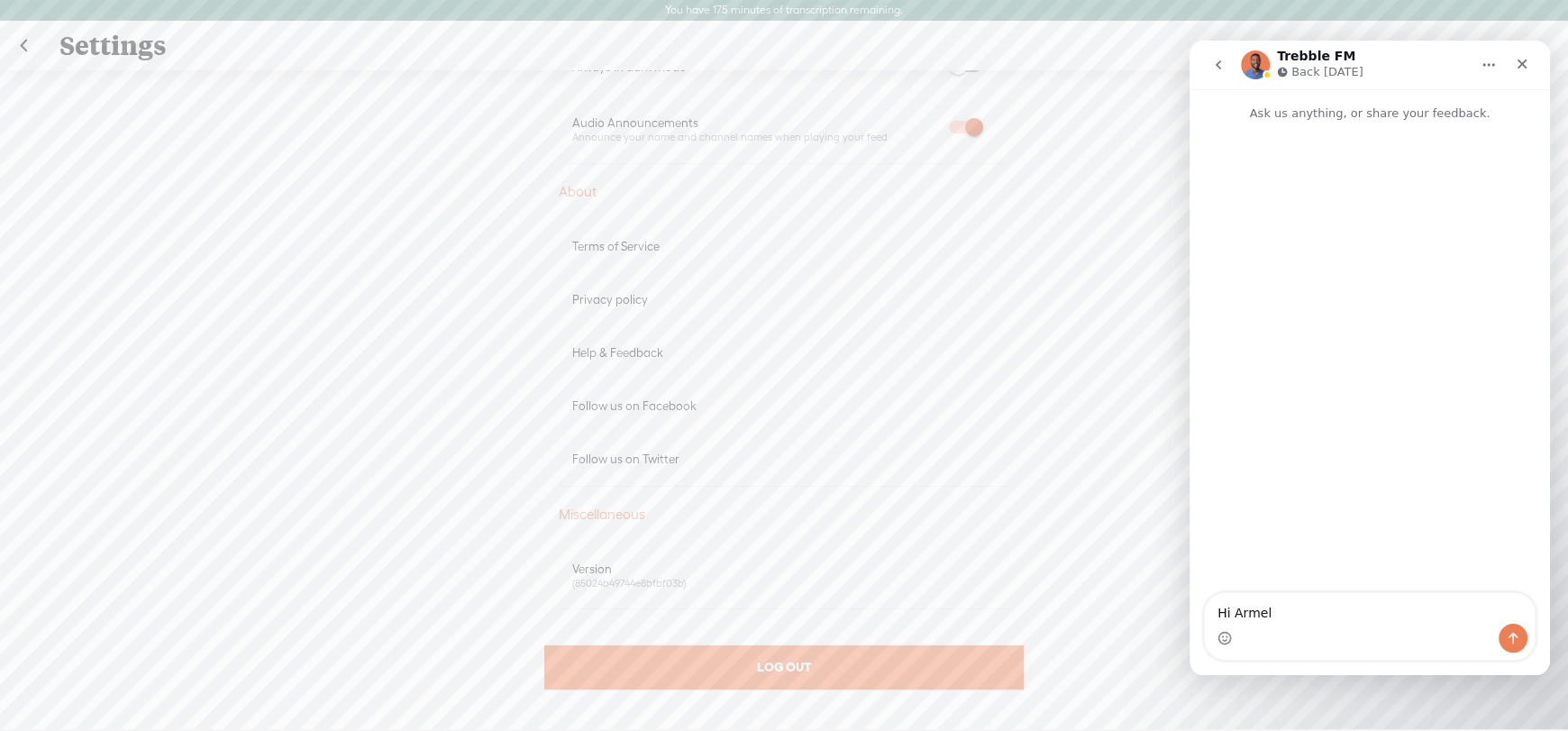
type textarea "Hi Armel,"
type textarea "I"
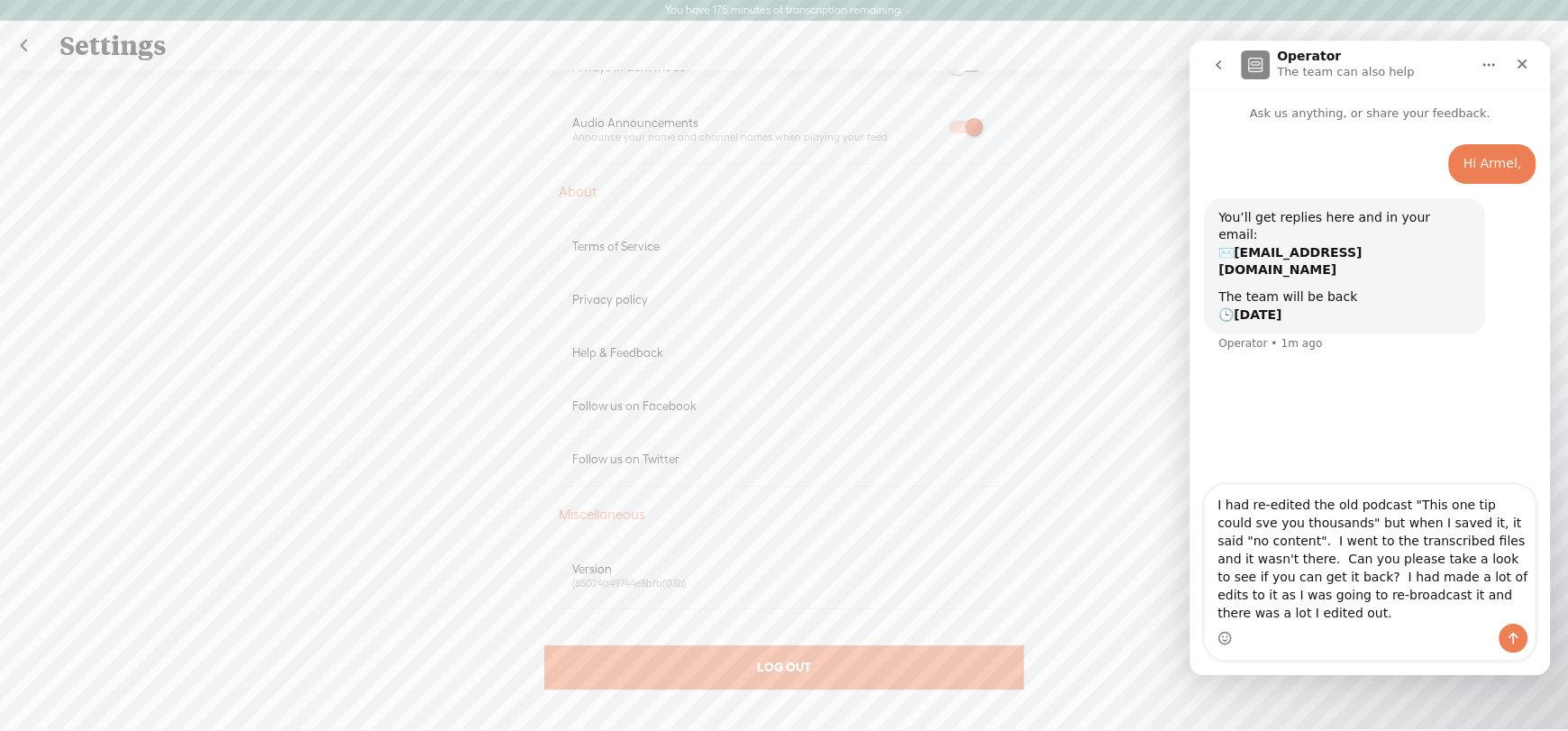
type textarea "I had re-edited the old podcast "This one tip could sve you thousands" but when…"
click at [1518, 628] on button "Send a message…" at bounding box center [1513, 637] width 29 height 29
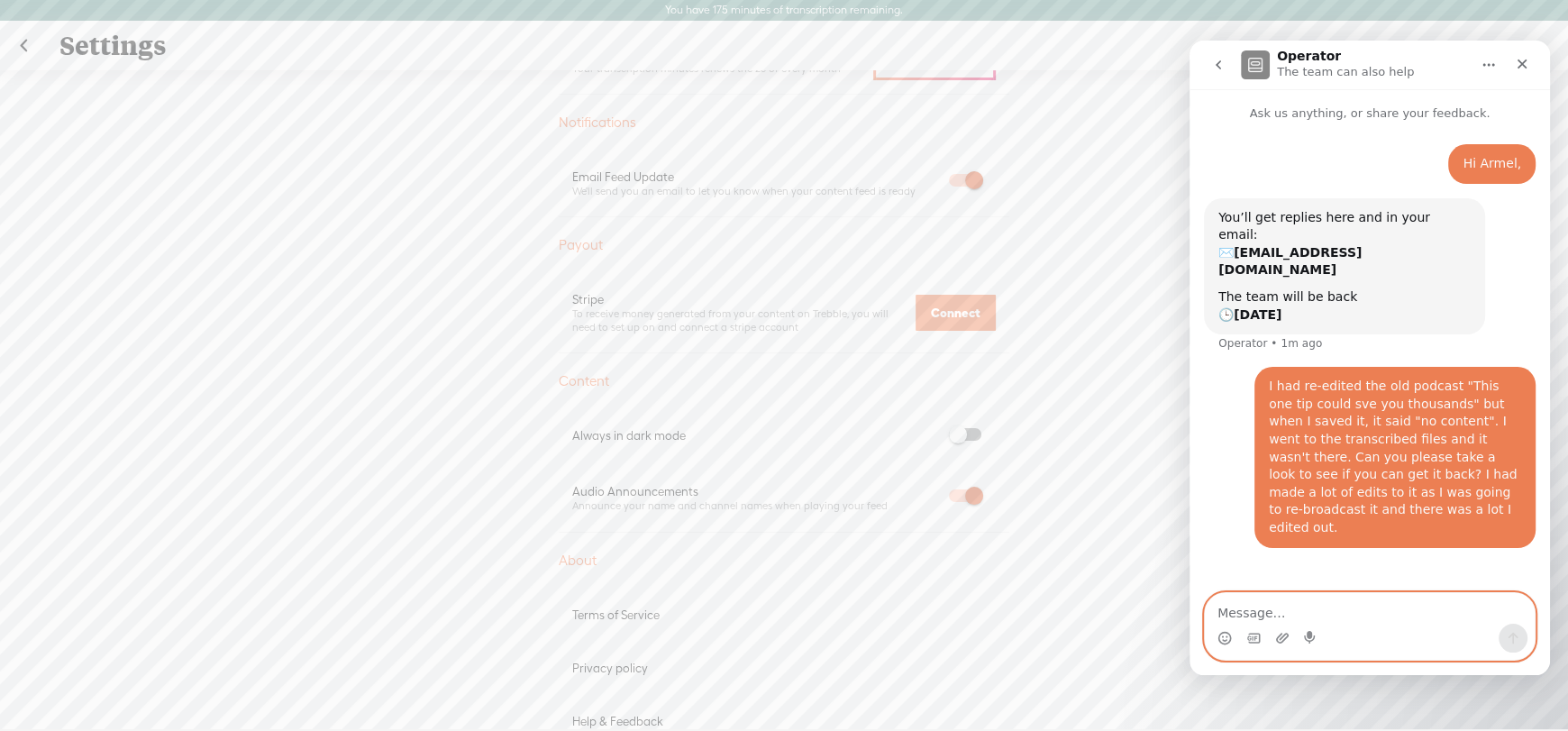
scroll to position [931, 0]
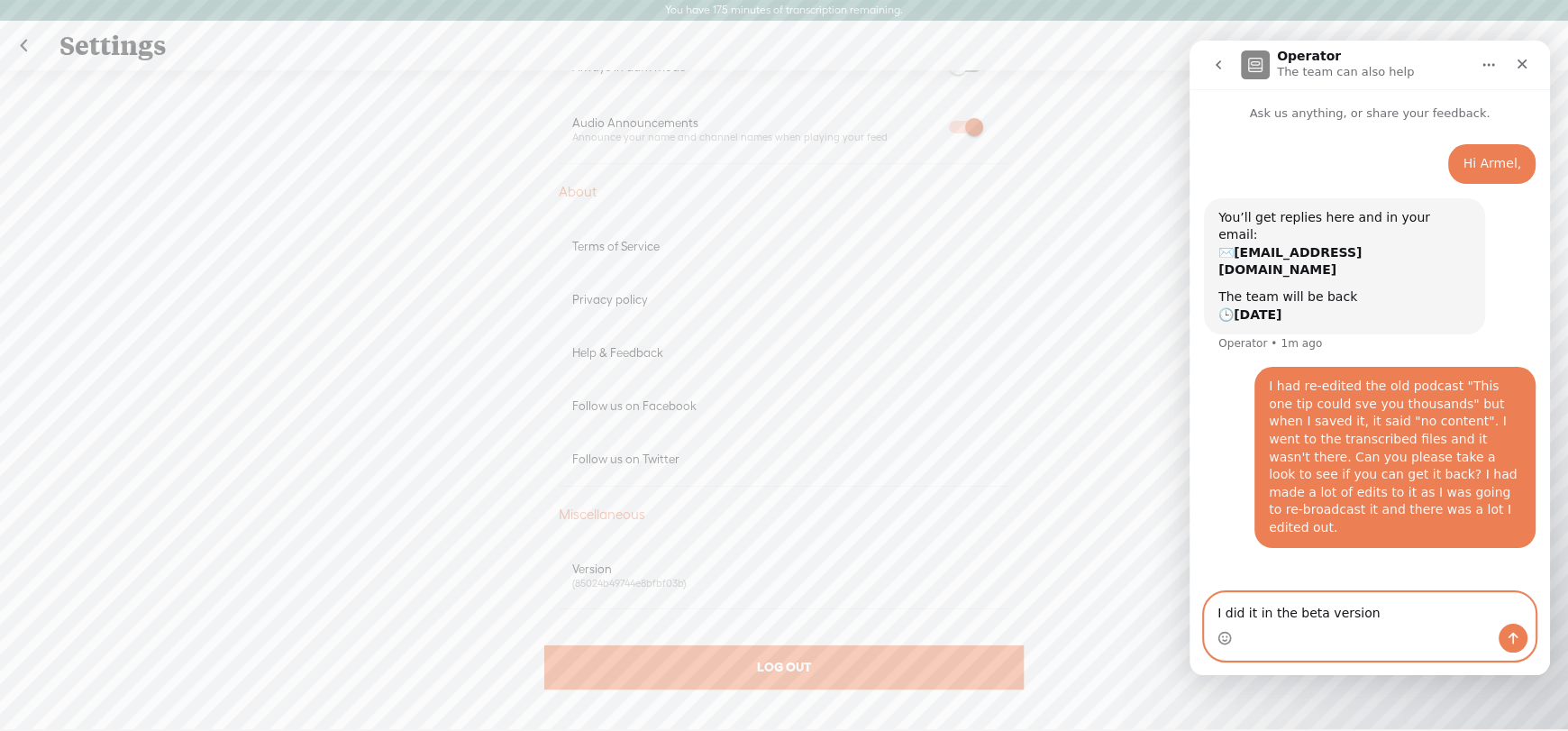
type textarea "I did it in the beta version."
type textarea "I will close out and reopen to see if its there."
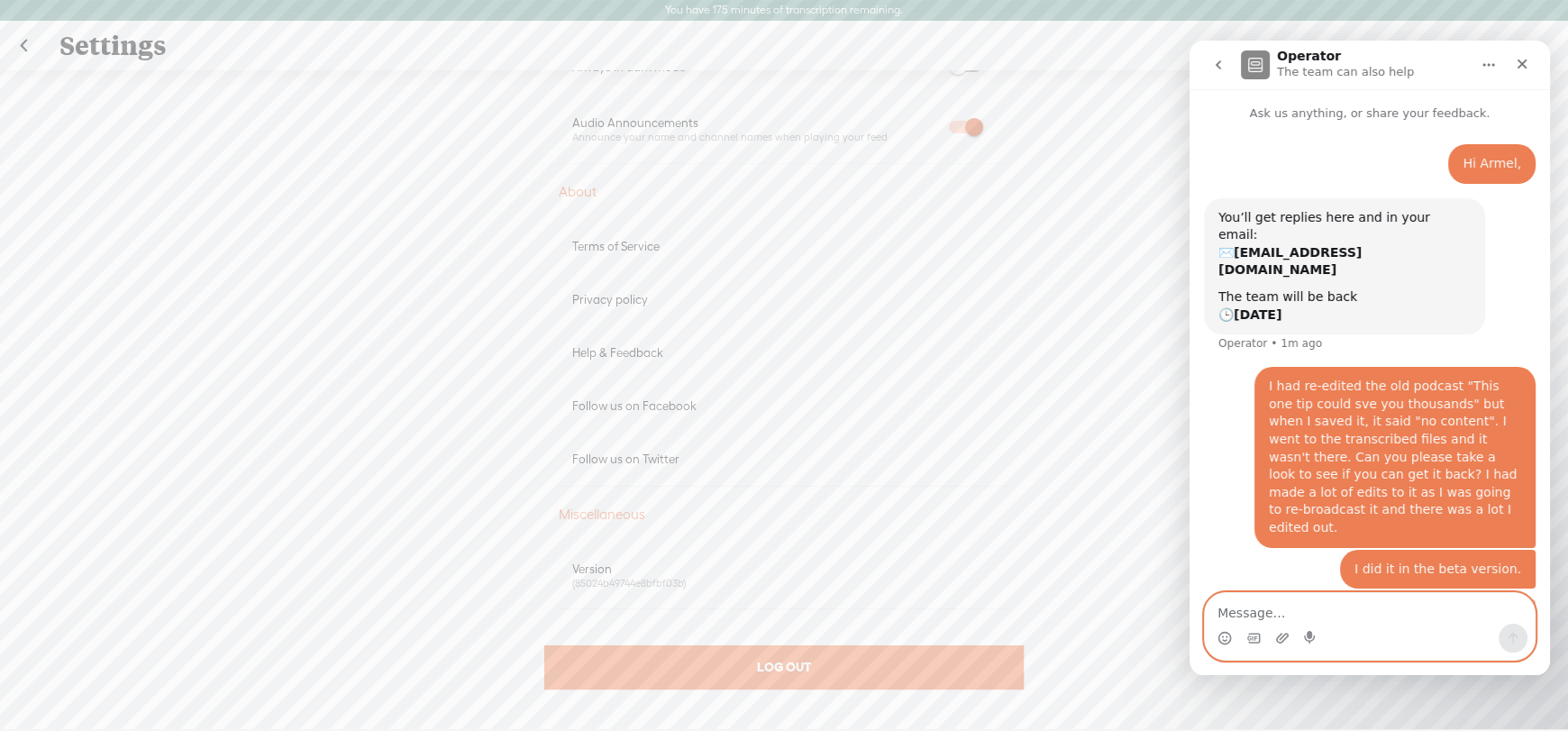
scroll to position [3, 0]
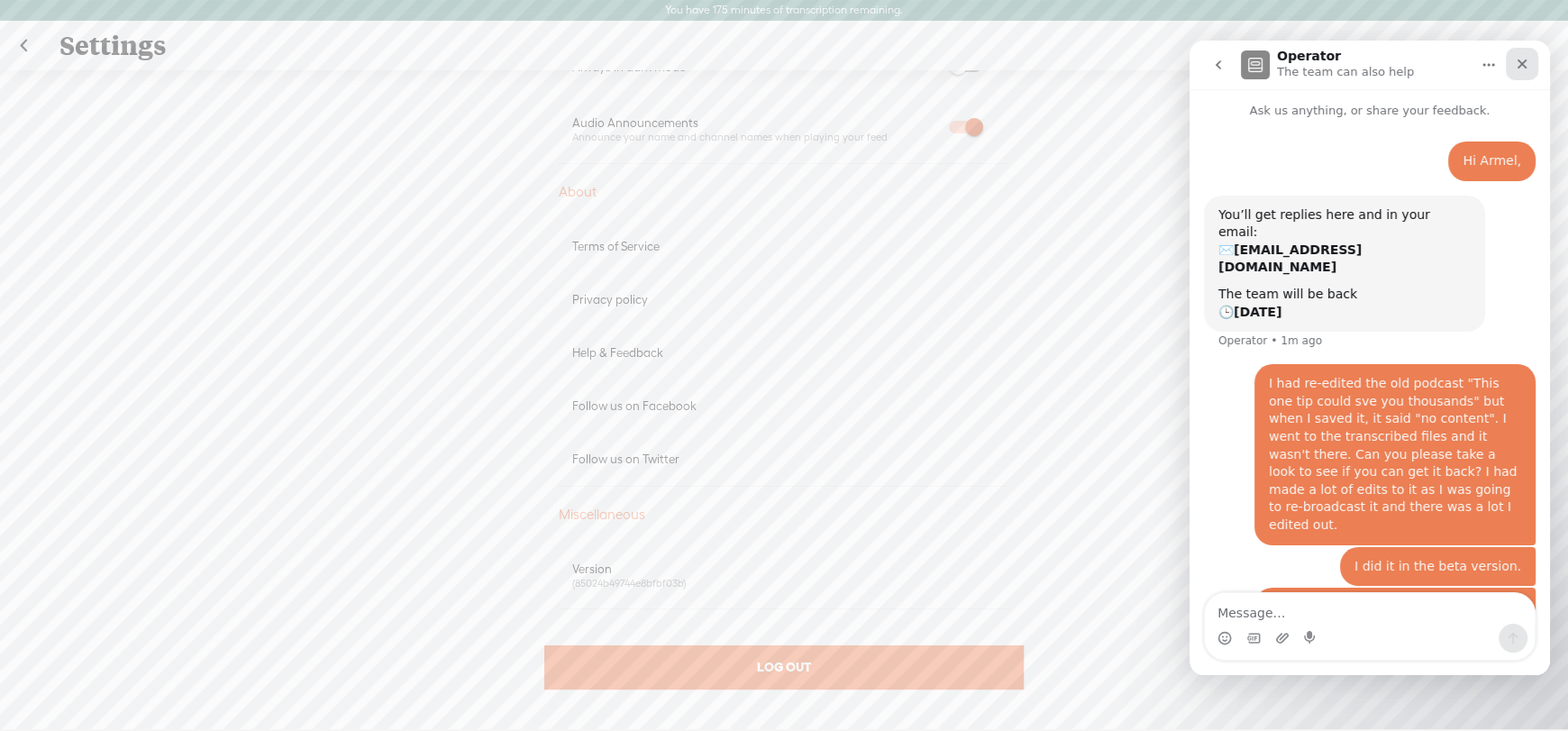
click at [1522, 65] on icon "Close" at bounding box center [1523, 64] width 15 height 15
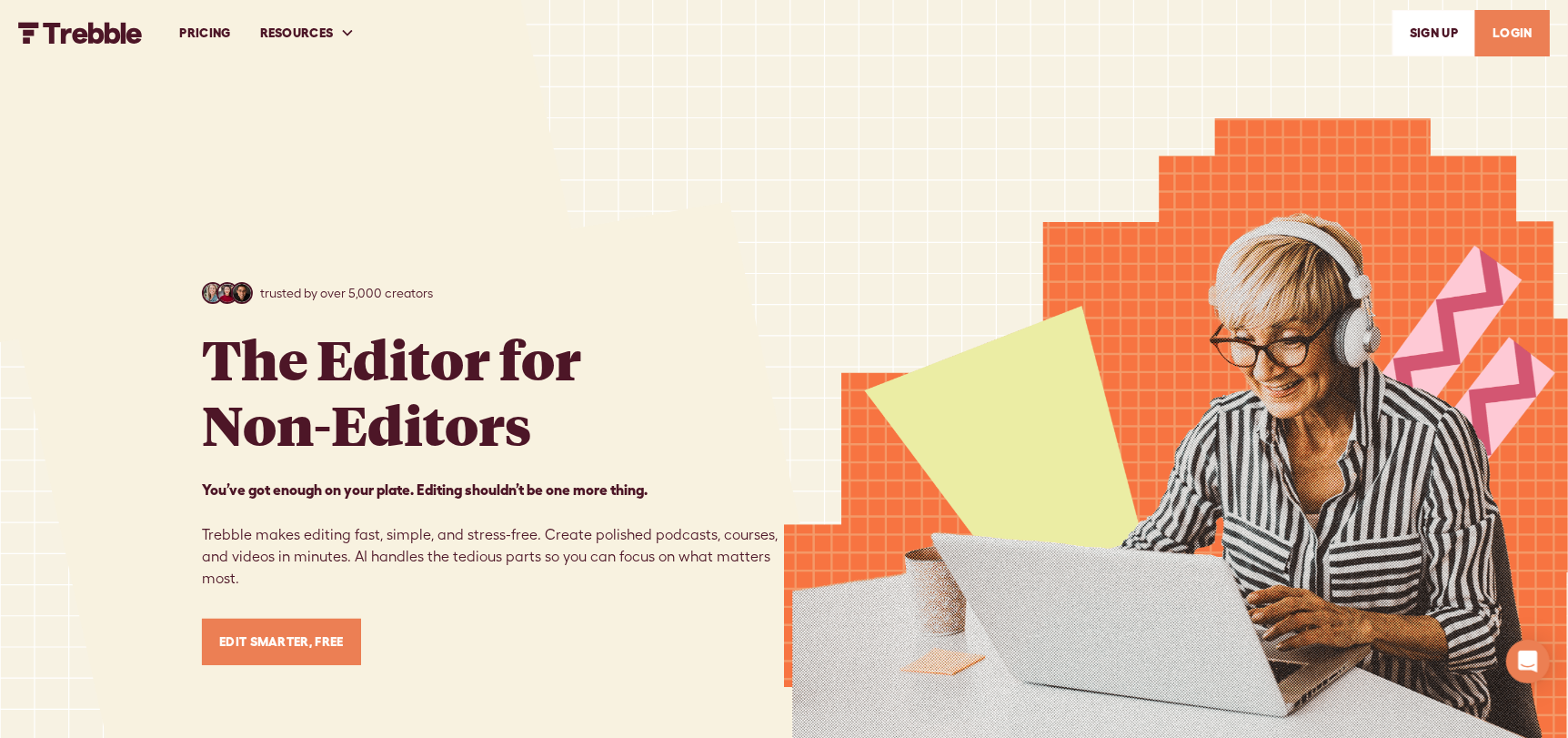
click at [1524, 33] on link "LOGIN" at bounding box center [1512, 33] width 74 height 46
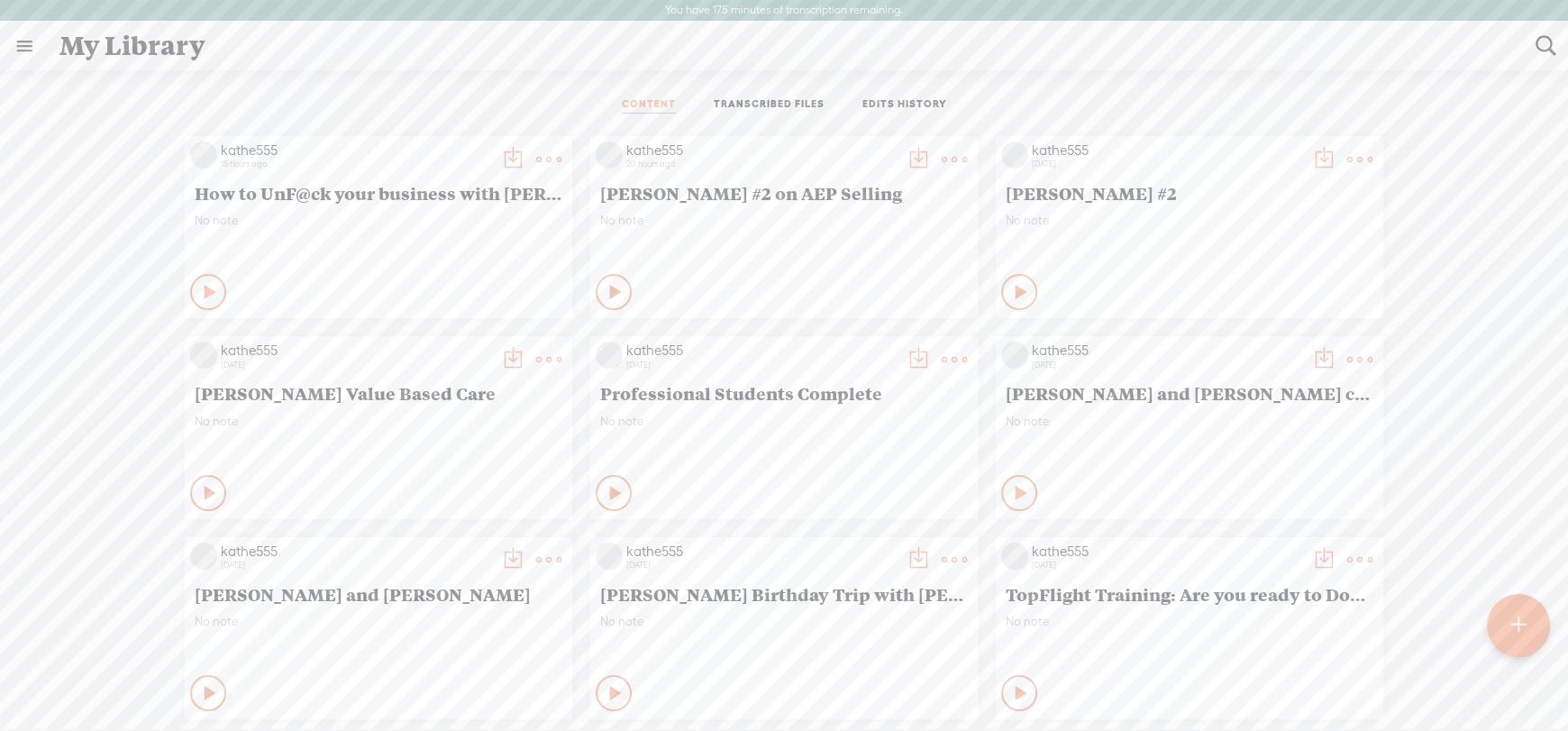
click at [758, 99] on link "TRANSCRIBED FILES" at bounding box center [769, 106] width 110 height 17
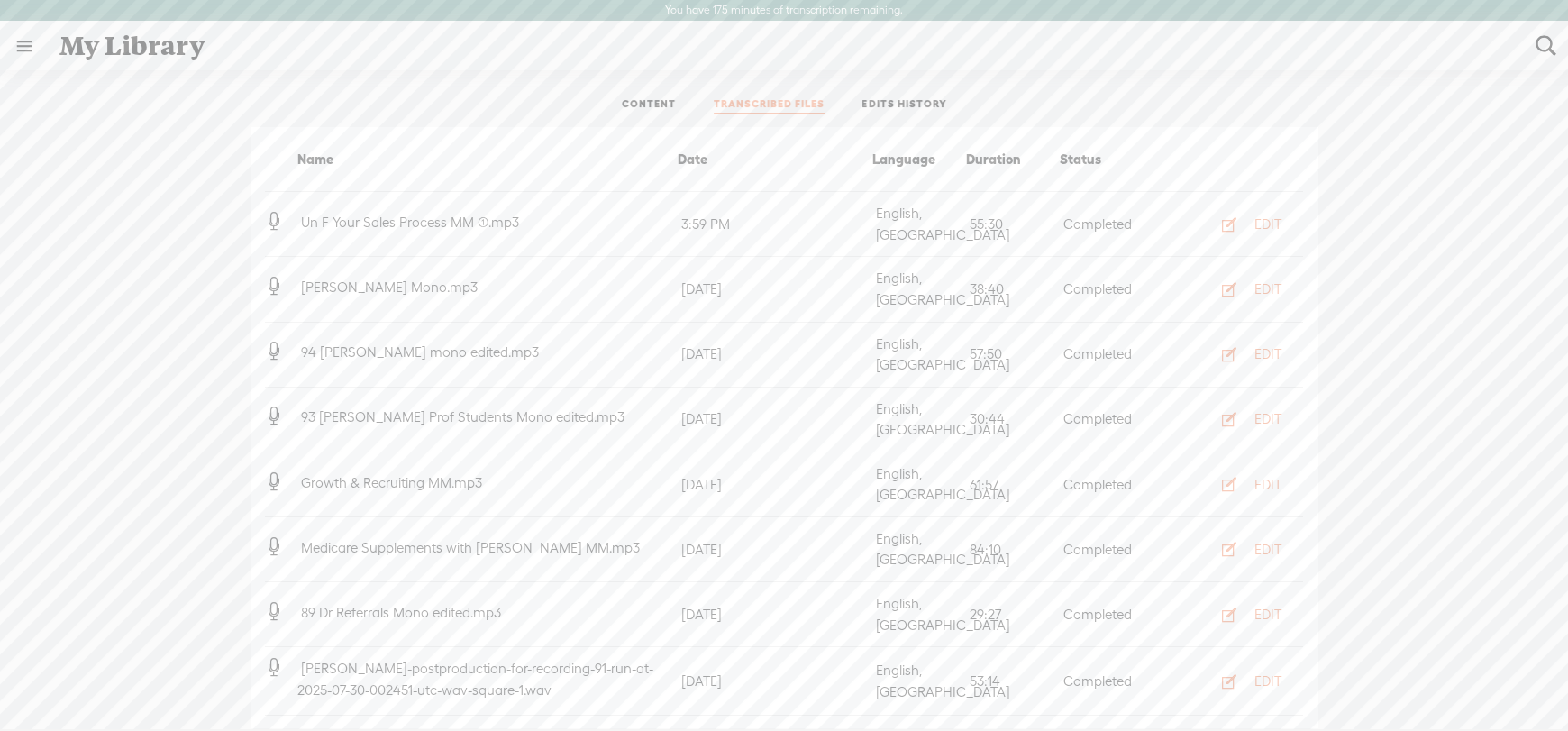
click at [907, 99] on link "EDITS HISTORY" at bounding box center [905, 106] width 85 height 17
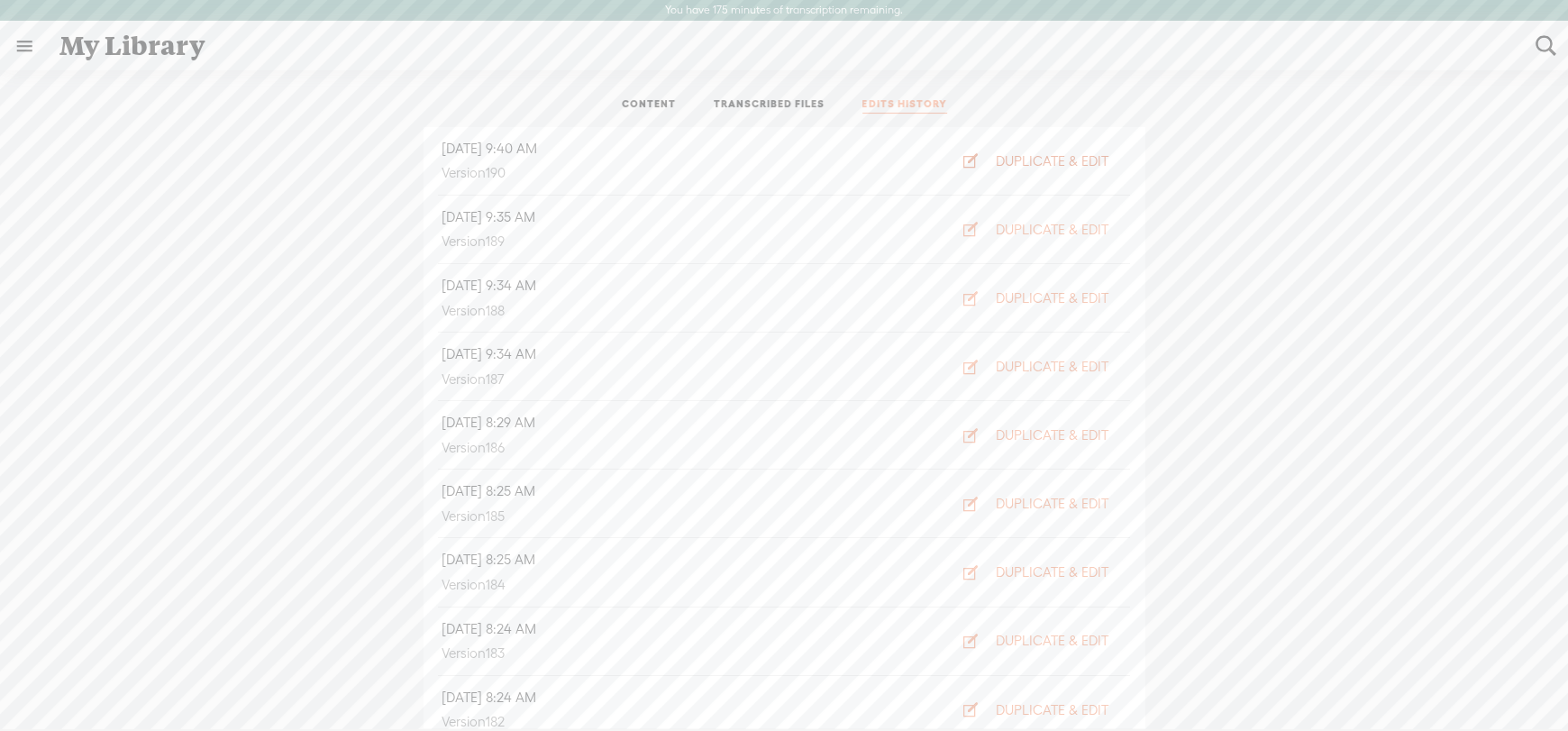
click at [1095, 158] on button "DUPLICATE & EDIT" at bounding box center [1030, 160] width 185 height 29
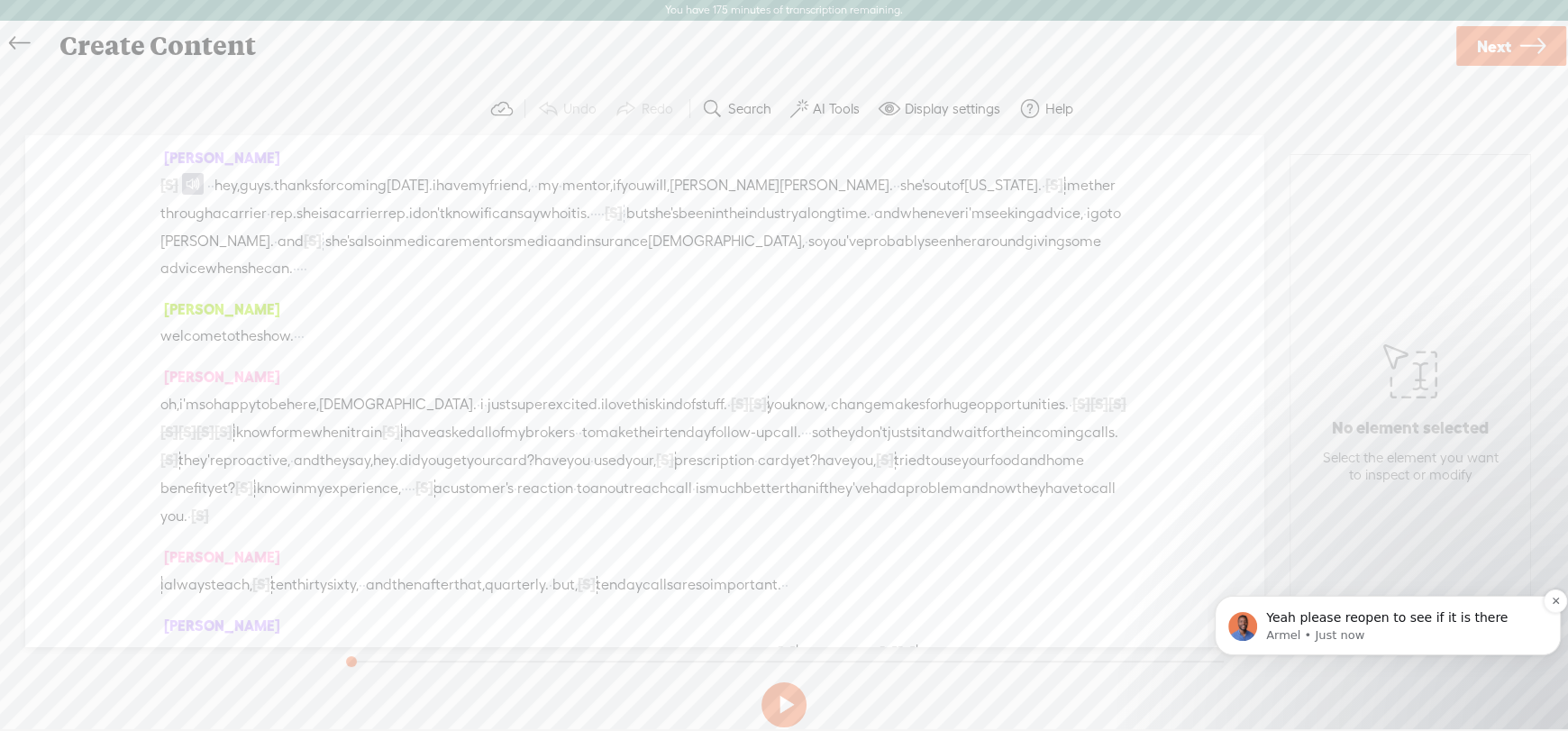
click at [1386, 596] on div "Yeah please reopen to see if it is there Armel • Just now" at bounding box center [1388, 625] width 346 height 60
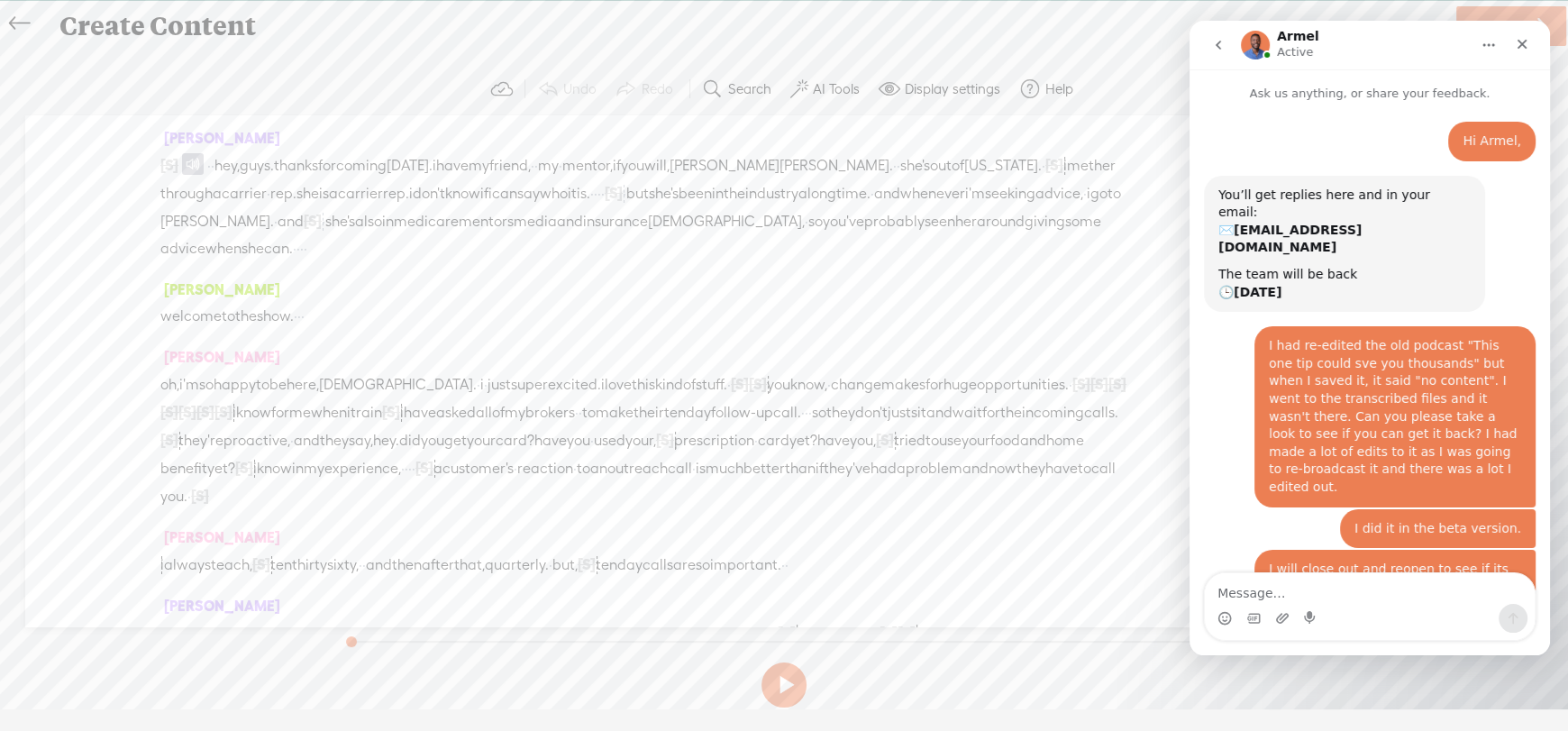
scroll to position [128, 0]
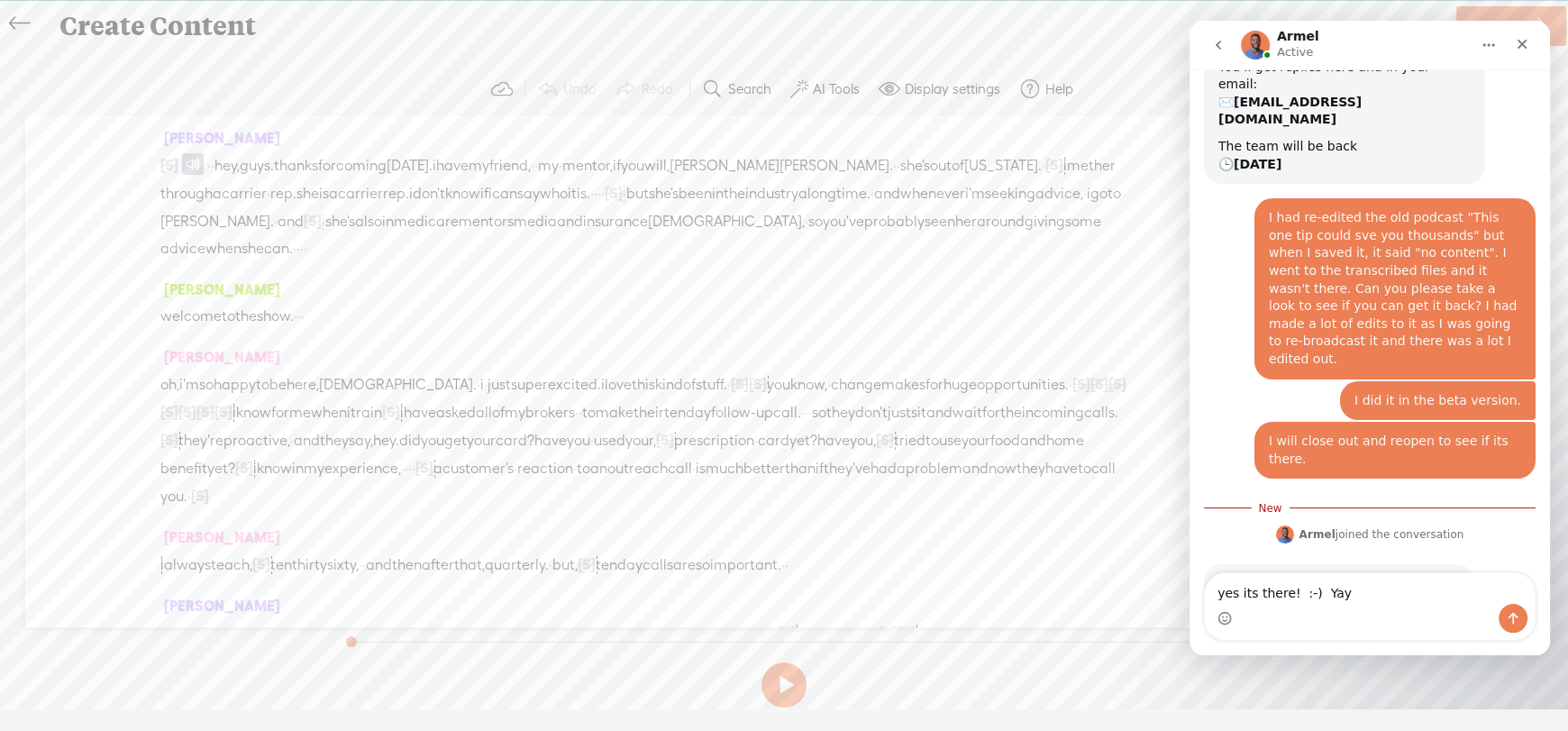
type textarea "yes its there! :-) Yay!"
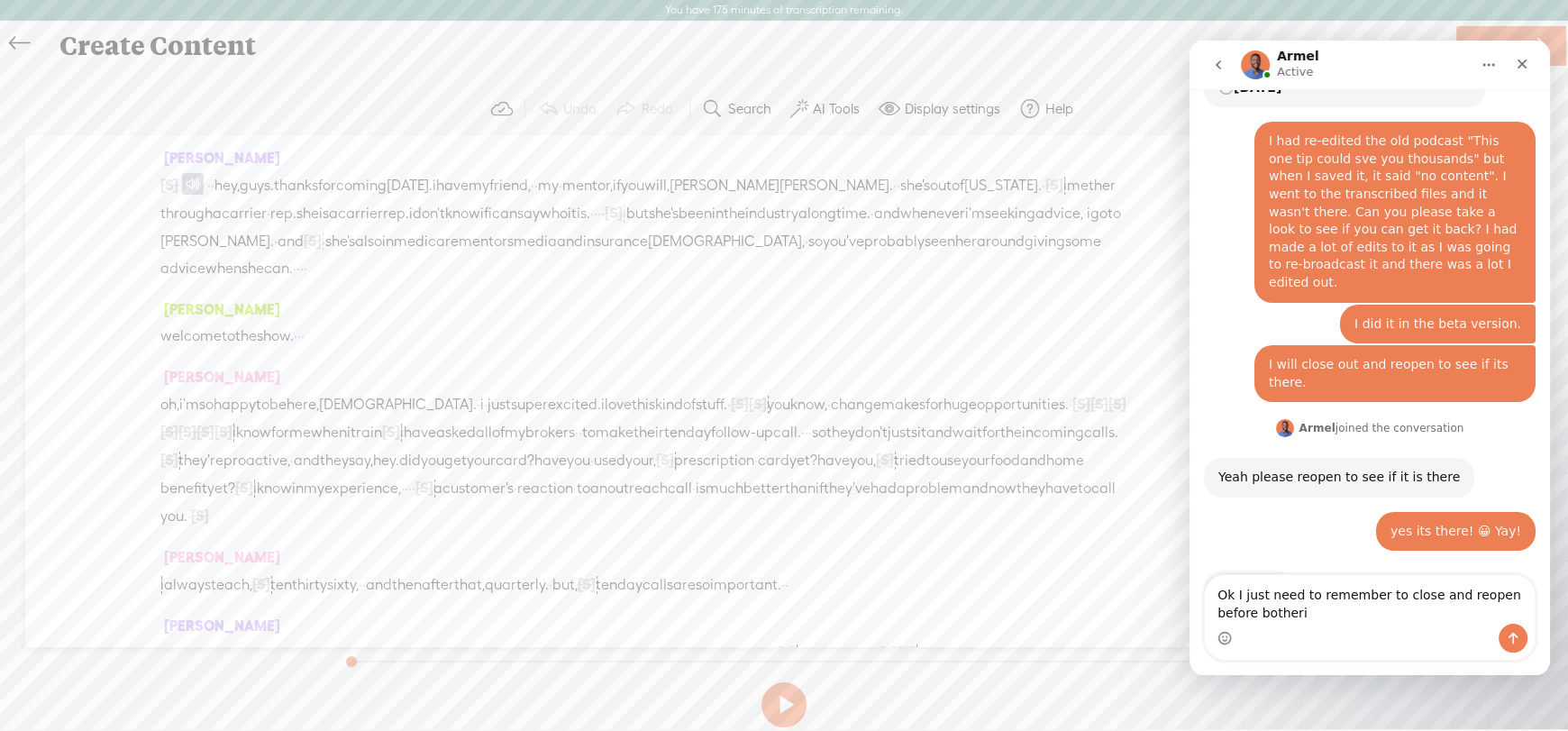
scroll to position [224, 0]
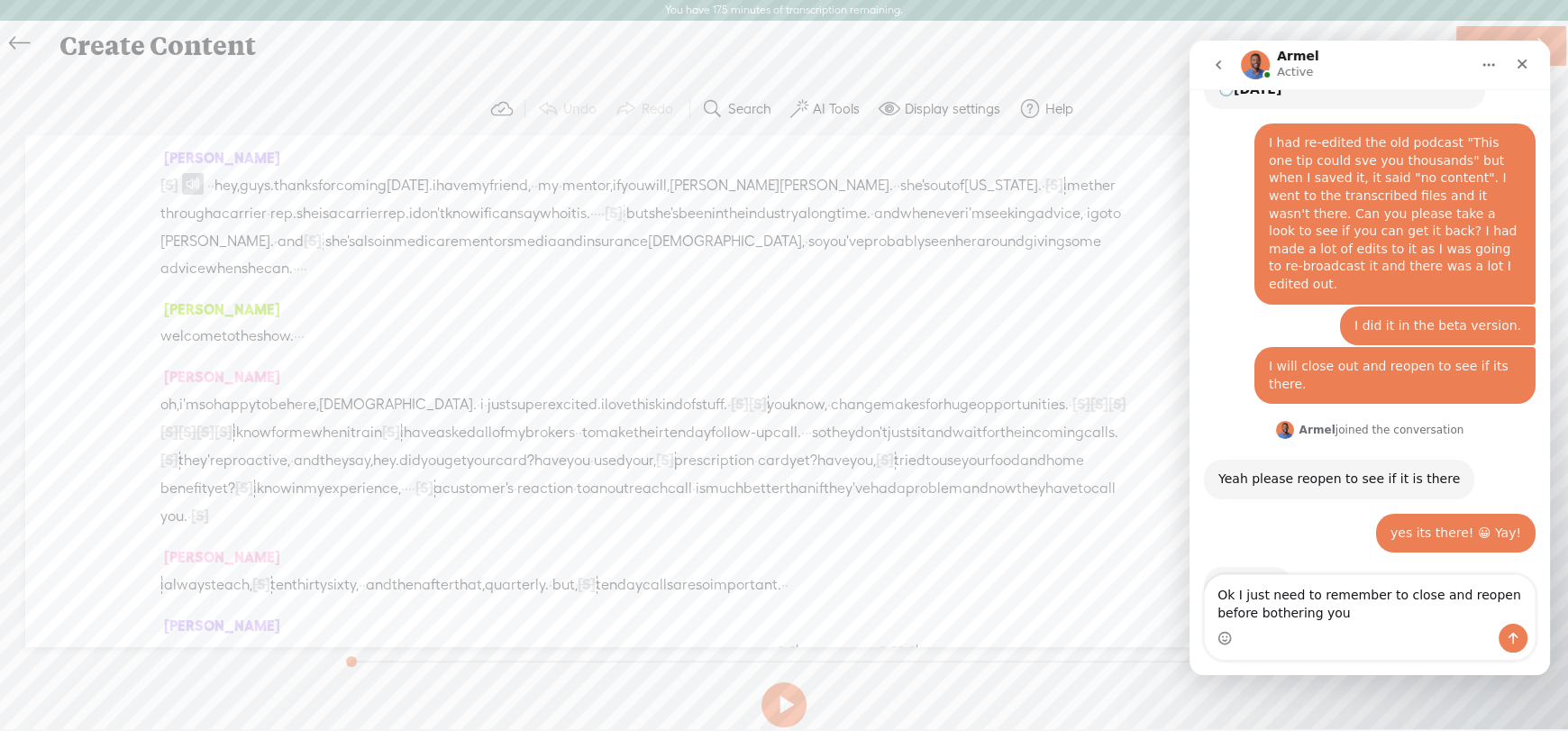
type textarea "Ok I just need to remember to close and reopen before bothering you."
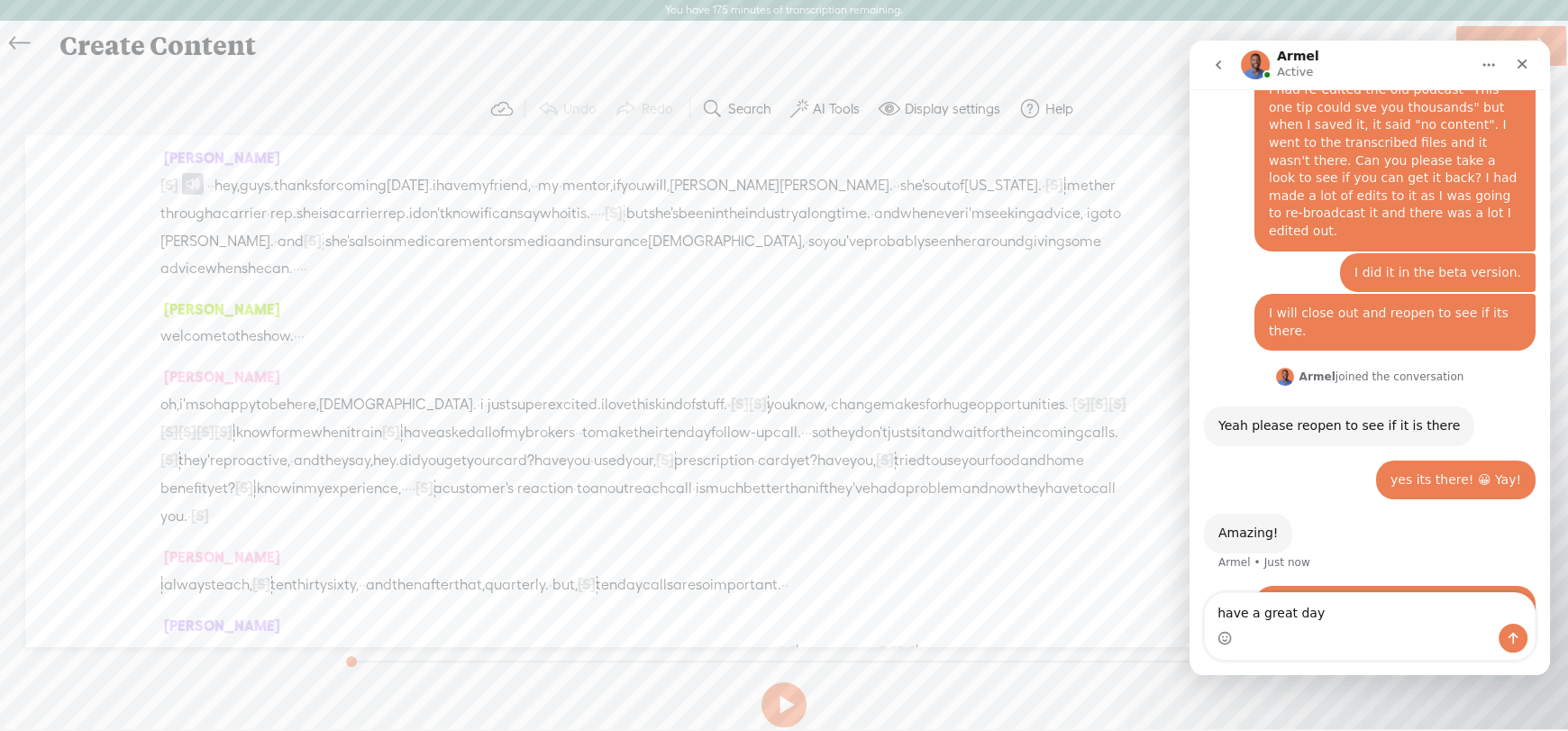
type textarea "have a great day!"
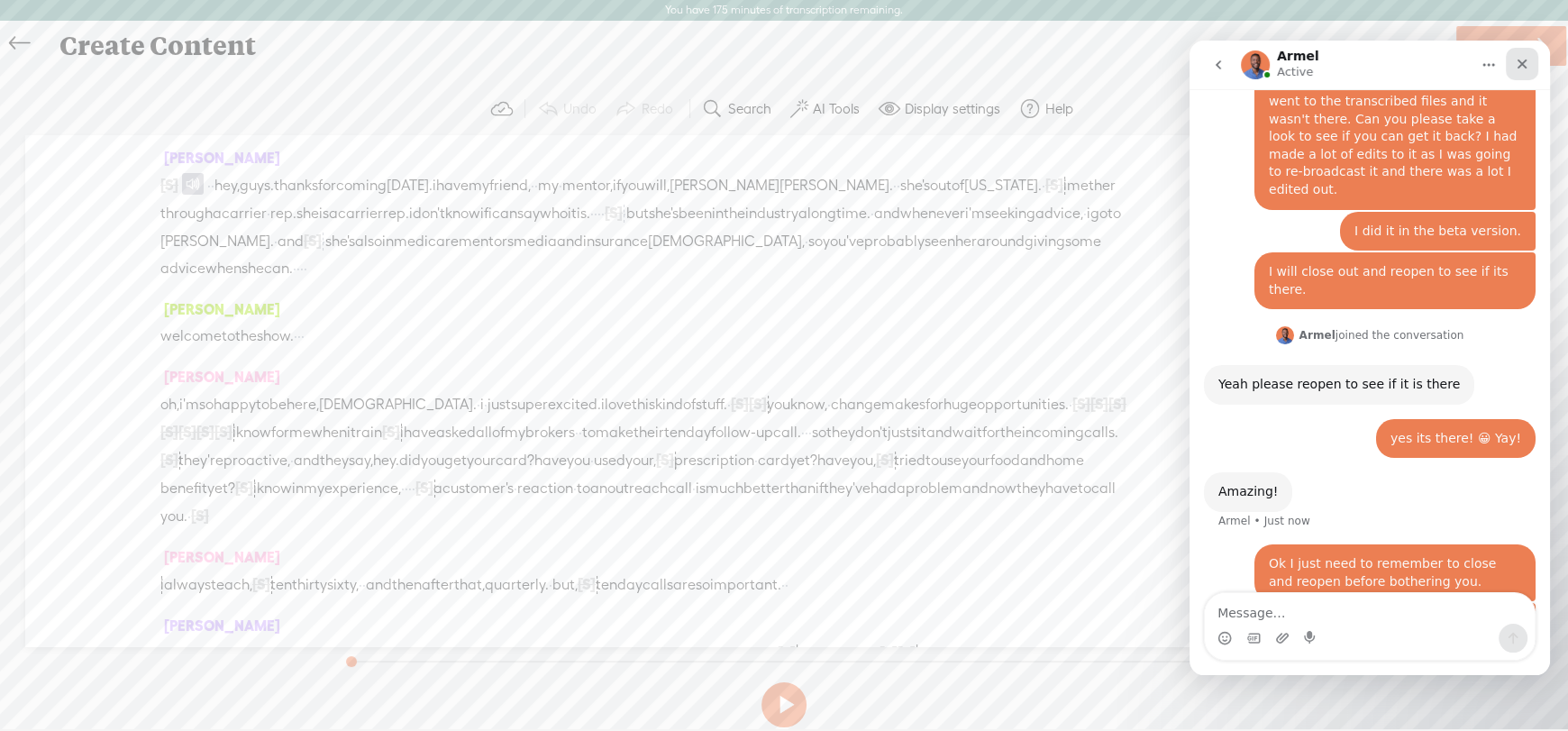
click at [1524, 63] on icon "Close" at bounding box center [1523, 64] width 10 height 10
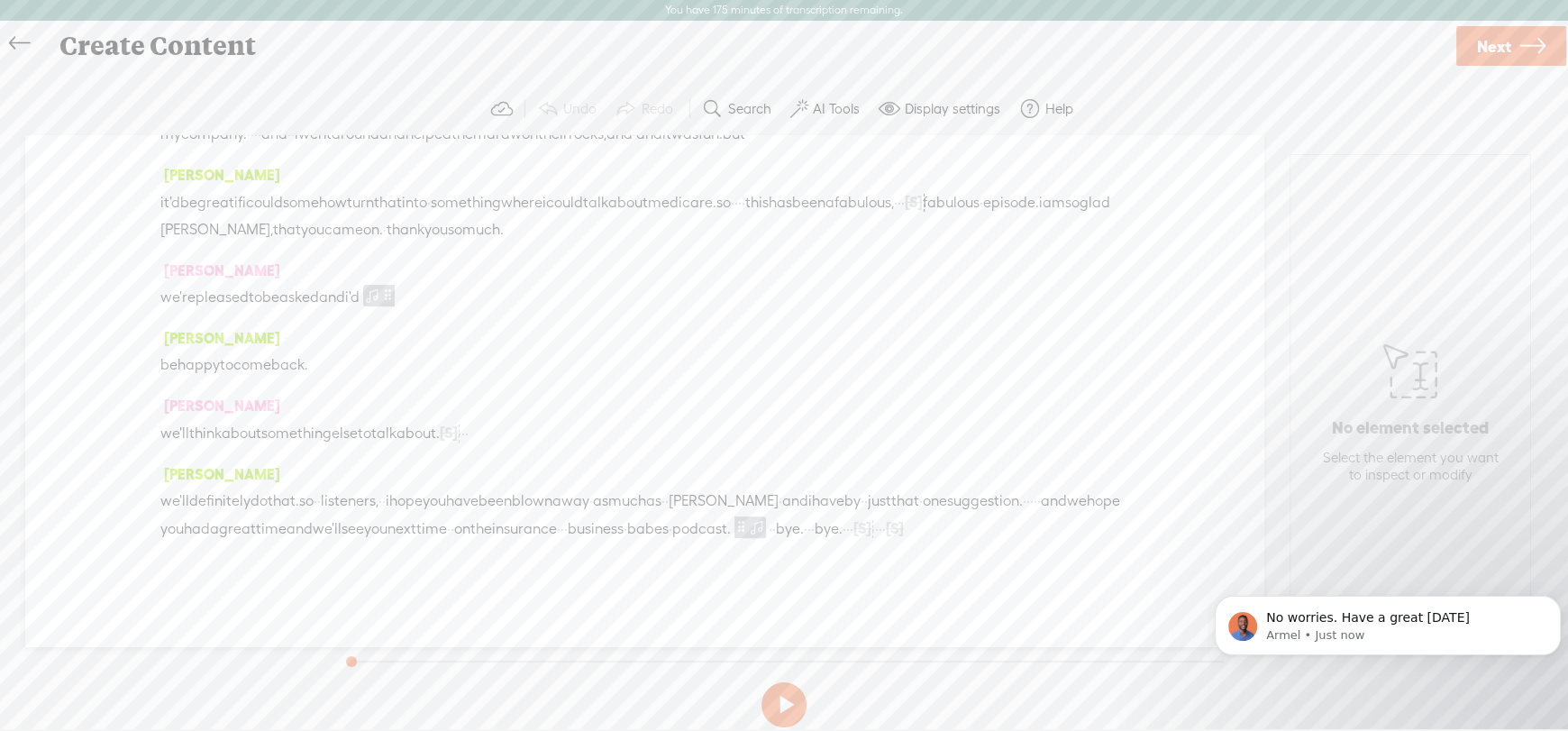
scroll to position [9373, 0]
drag, startPoint x: 417, startPoint y: 276, endPoint x: 416, endPoint y: 382, distance: 106.0
click at [416, 382] on div "[PERSON_NAME] [S] · · · · · welcome back to the insurance · · business · babes …" at bounding box center [644, 390] width 1238 height 511
click at [749, 148] on span at bounding box center [767, 133] width 36 height 27
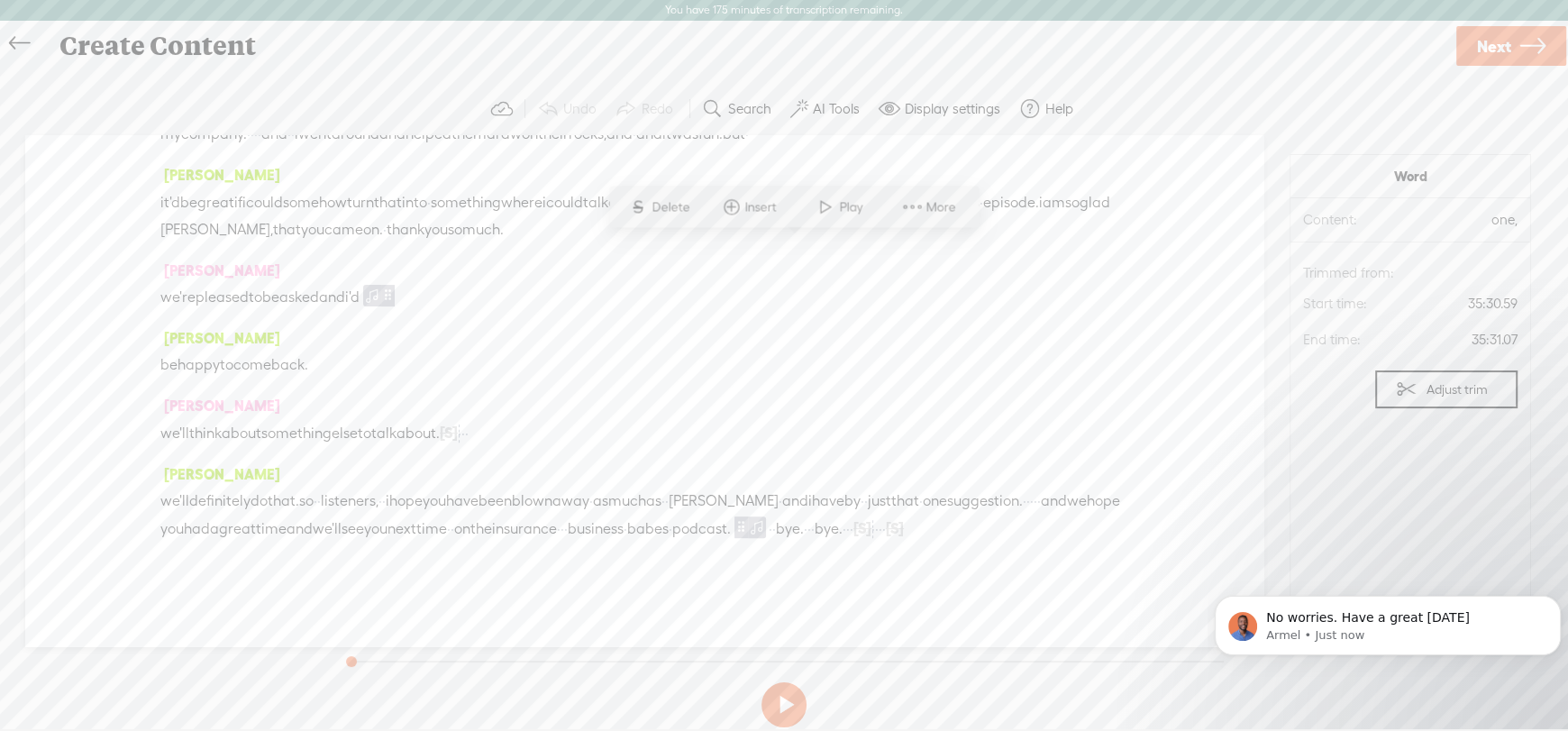
drag, startPoint x: 422, startPoint y: 277, endPoint x: 528, endPoint y: 358, distance: 133.4
click at [528, 358] on div "[PERSON_NAME] [S] · · · · · welcome back to the insurance · · business · babes …" at bounding box center [644, 390] width 1238 height 511
drag, startPoint x: 422, startPoint y: 274, endPoint x: 571, endPoint y: 341, distance: 163.4
click at [571, 341] on div "[PERSON_NAME] [S] · · · · · welcome back to the insurance · · business · babes …" at bounding box center [644, 390] width 1238 height 511
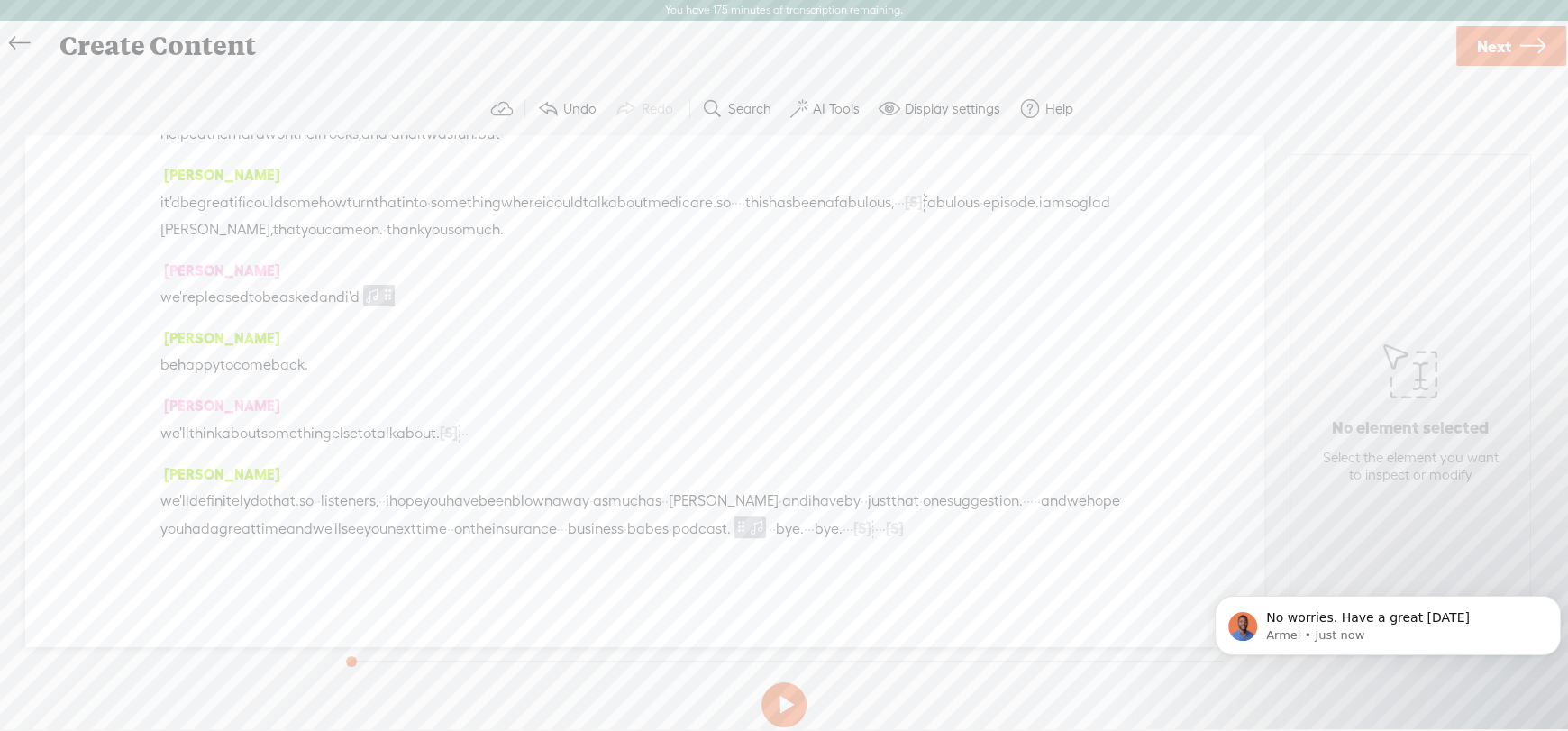
drag, startPoint x: 872, startPoint y: 345, endPoint x: 373, endPoint y: 377, distance: 500.0
click at [373, 148] on div "[S] i don't know if i've gotten one in the last six months or so. · so they mig…" at bounding box center [644, 92] width 968 height 110
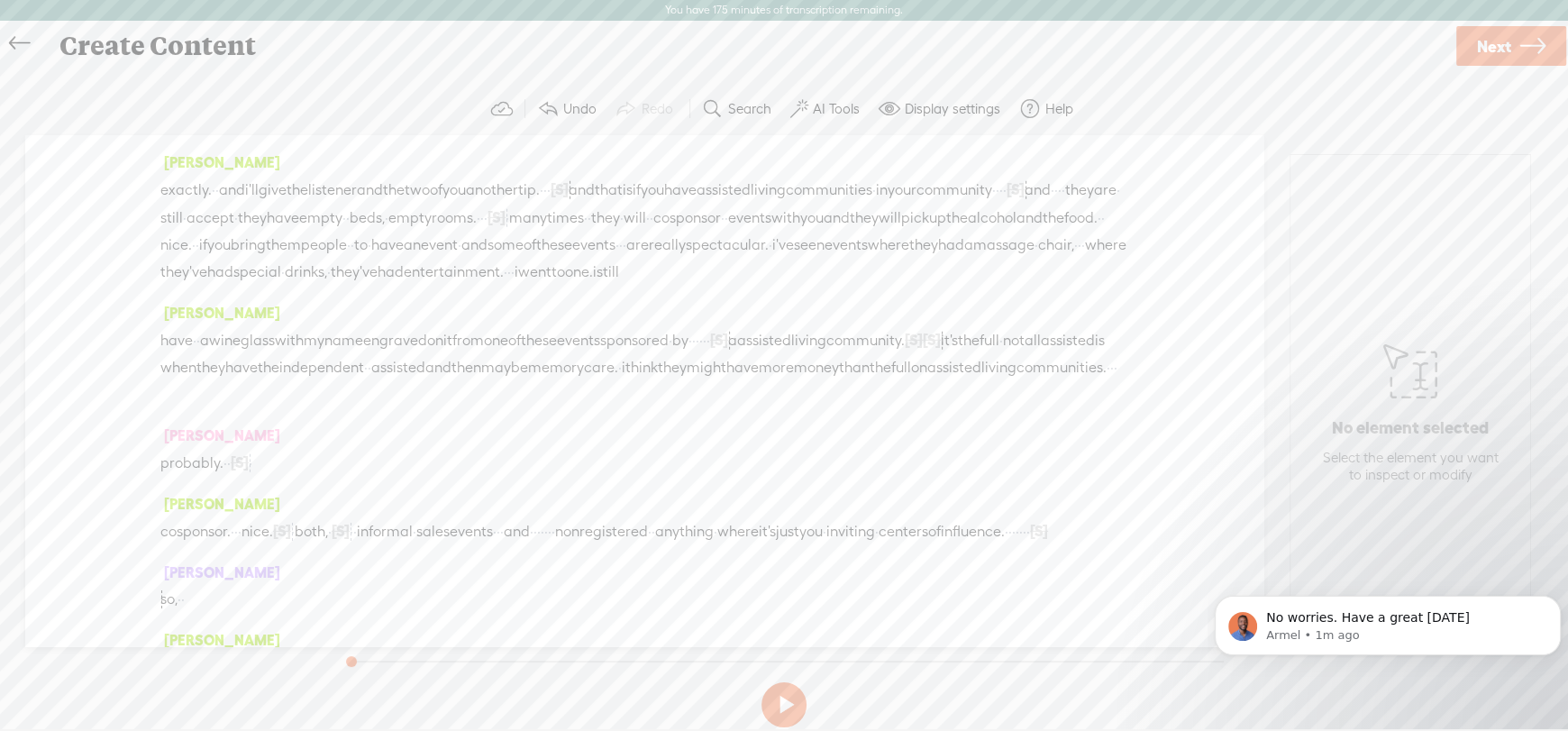
scroll to position [5463, 0]
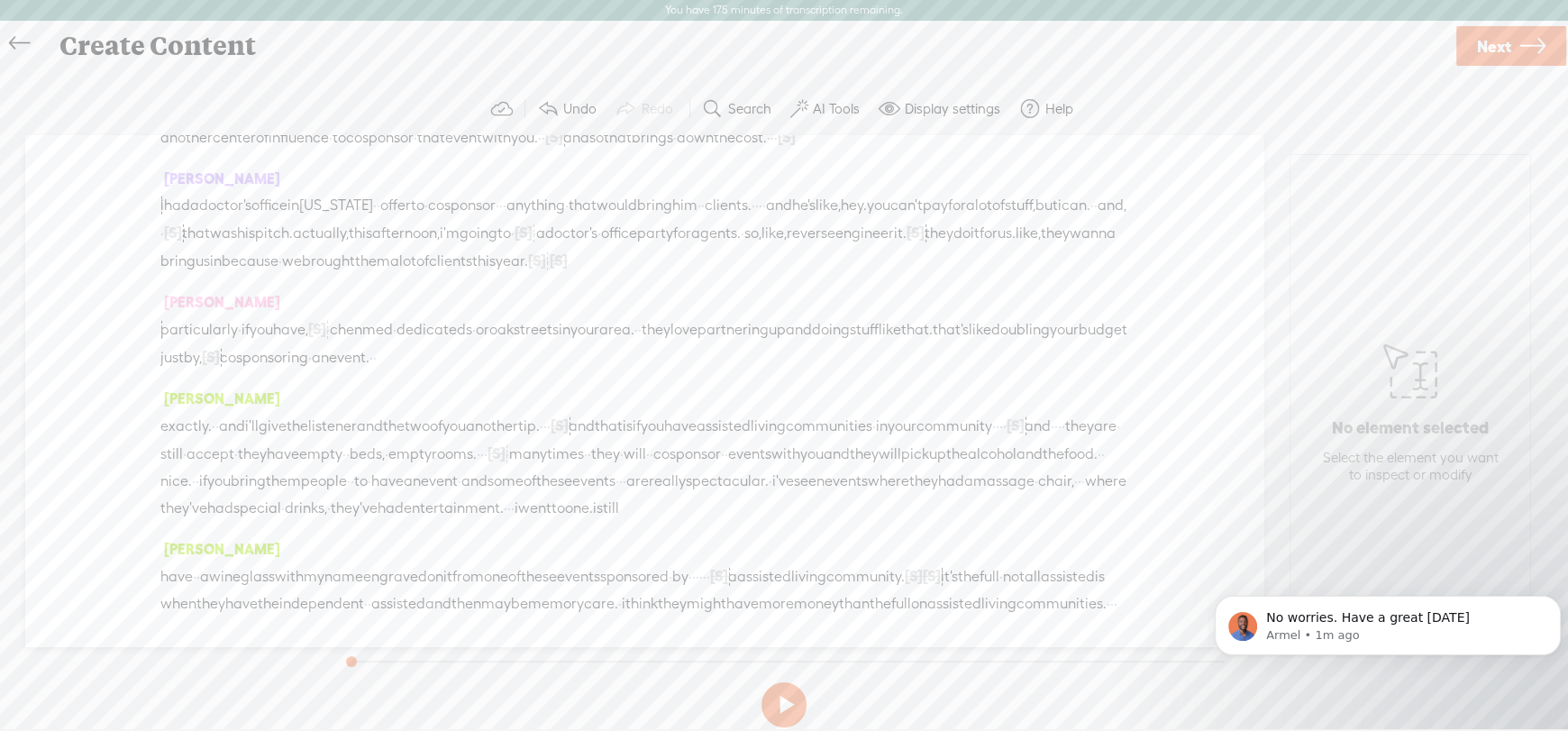
click at [1505, 52] on span "Next" at bounding box center [1494, 46] width 34 height 46
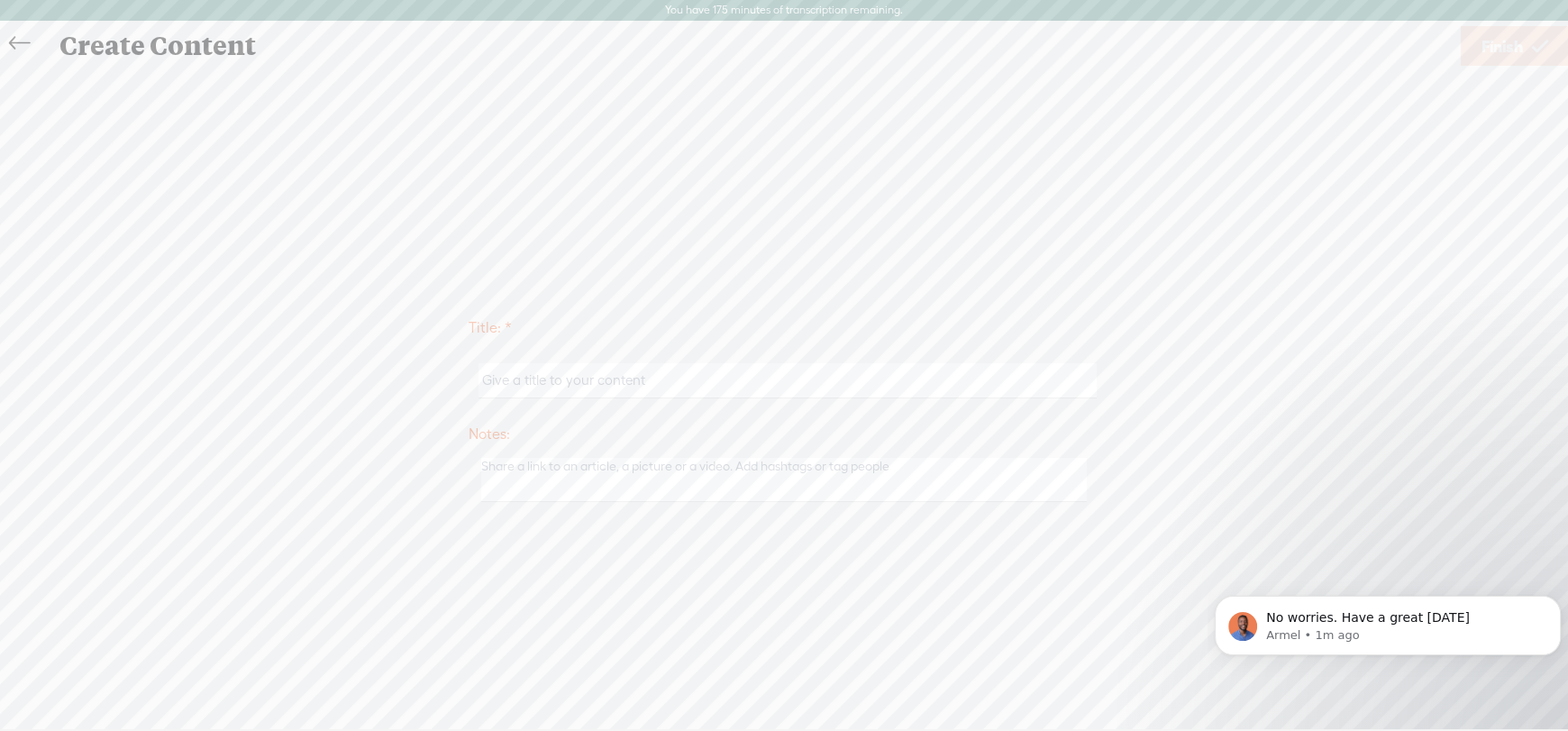
click at [559, 388] on input "text" at bounding box center [787, 381] width 618 height 35
type input "Rewind: Susan Sutton for OEP"
click at [1472, 607] on div "No worries. Have a great Sunday Armel • 1m ago" at bounding box center [1388, 625] width 346 height 60
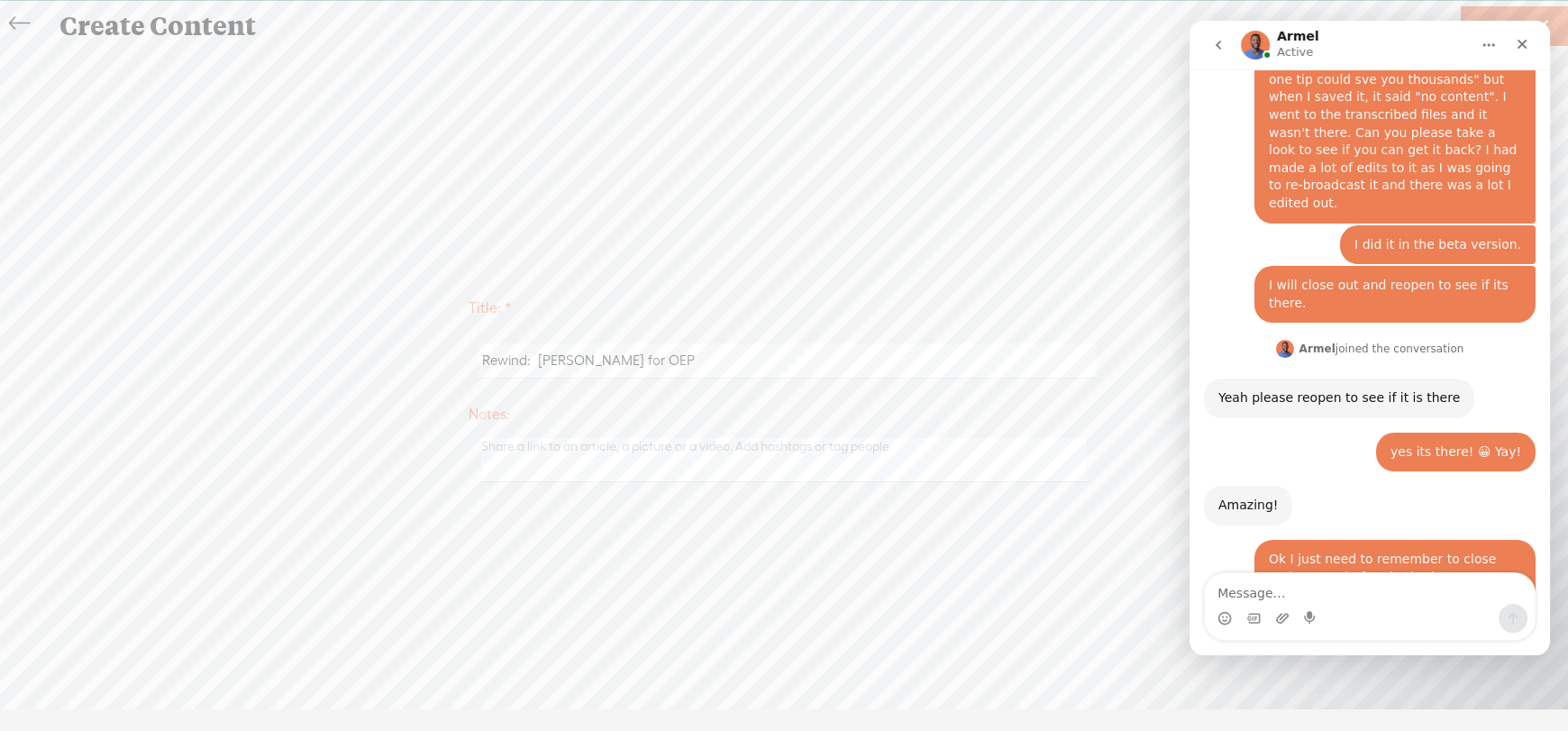
scroll to position [401, 0]
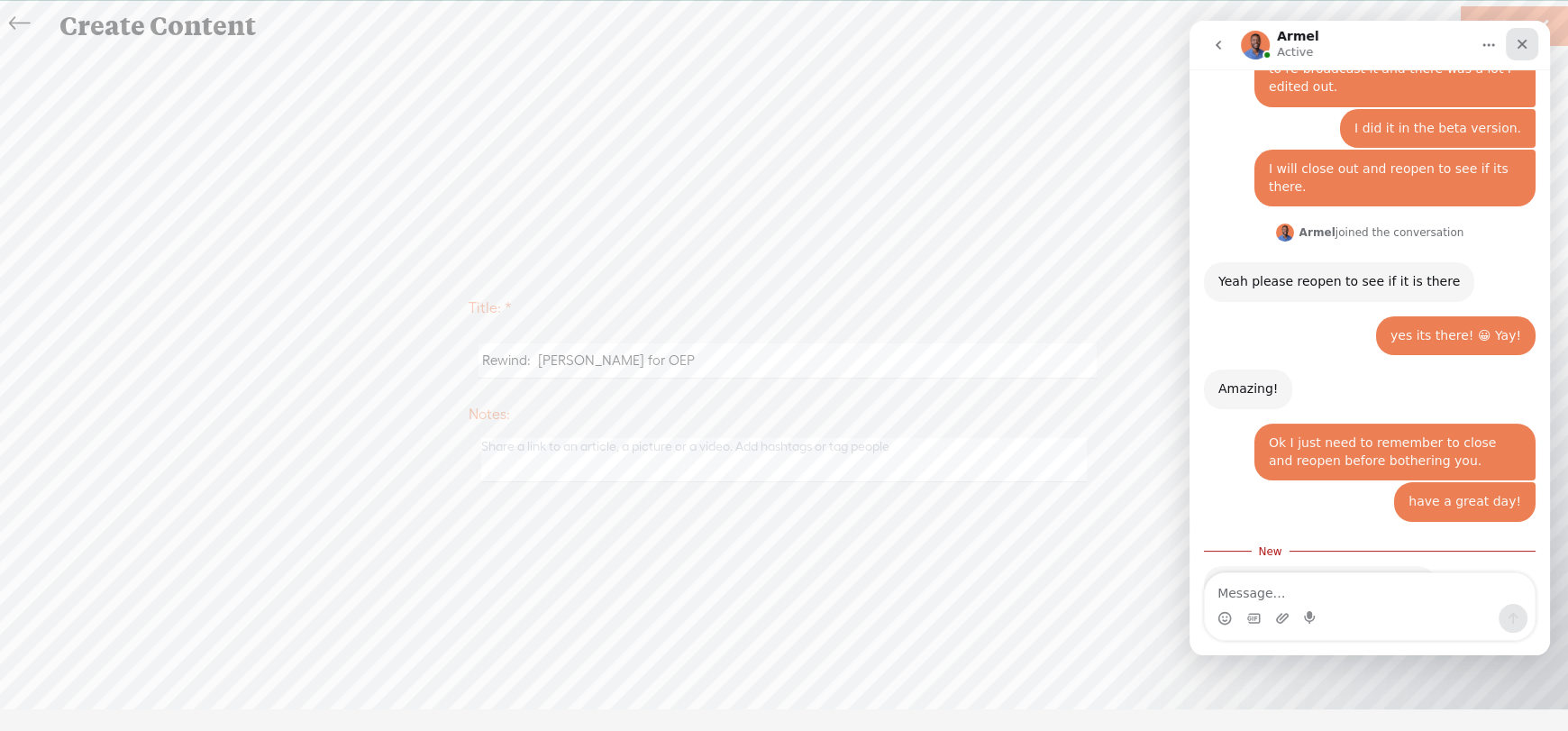
click at [1513, 40] on div "Close" at bounding box center [1522, 43] width 32 height 32
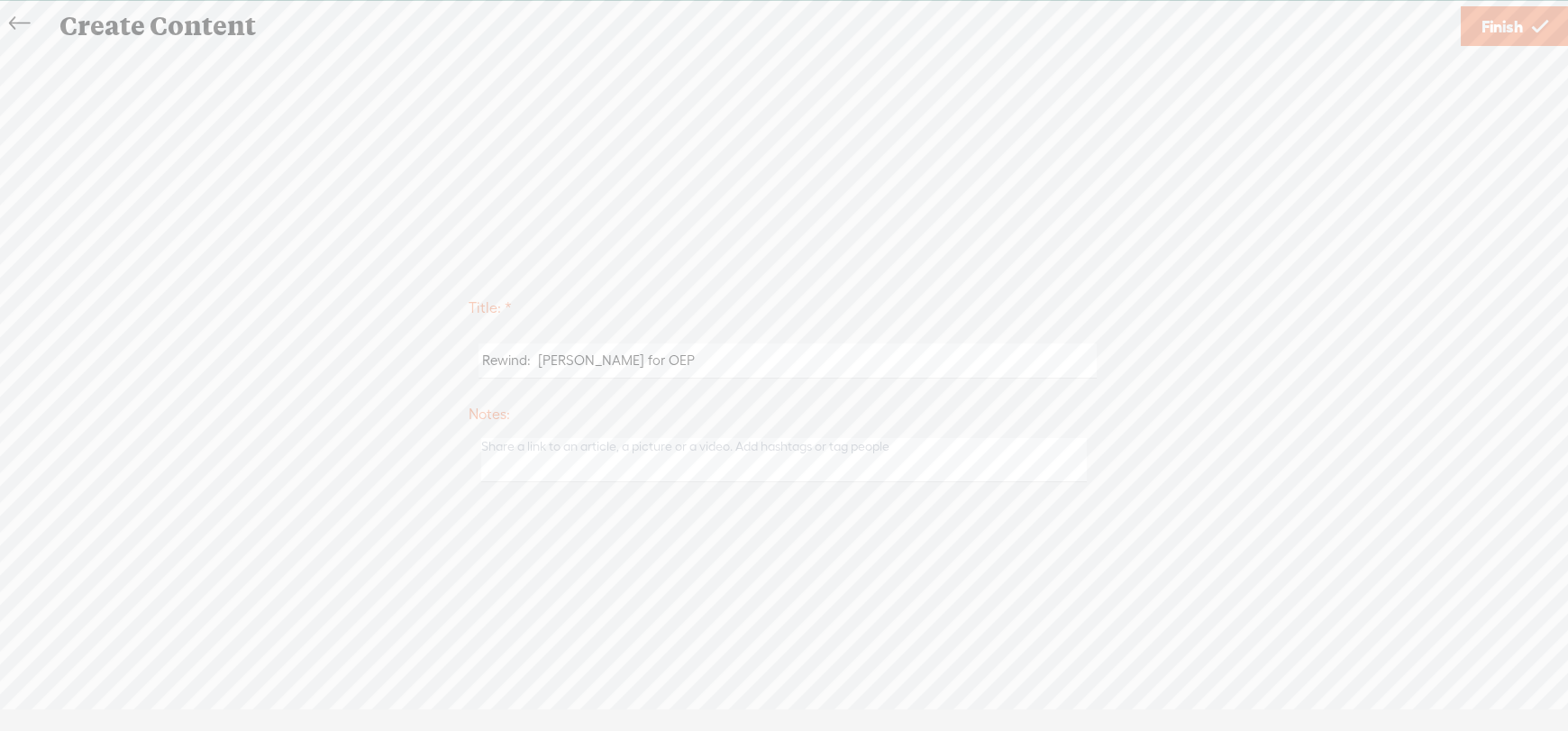
click at [1510, 24] on span "Finish" at bounding box center [1502, 27] width 41 height 46
